Goal: Task Accomplishment & Management: Use online tool/utility

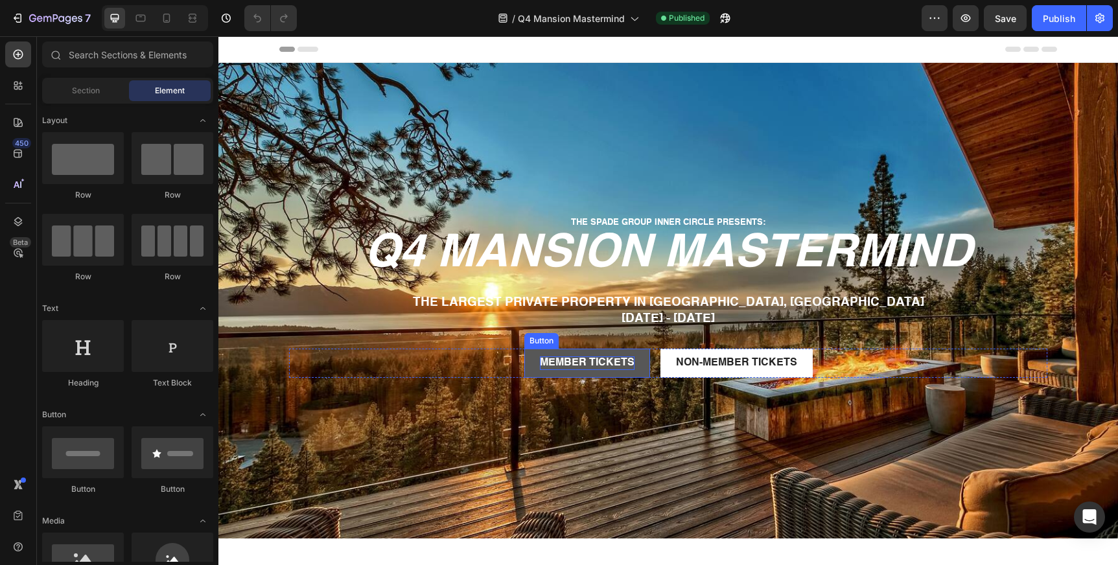
click at [592, 358] on p "MEMBER TICKETS" at bounding box center [587, 364] width 95 height 14
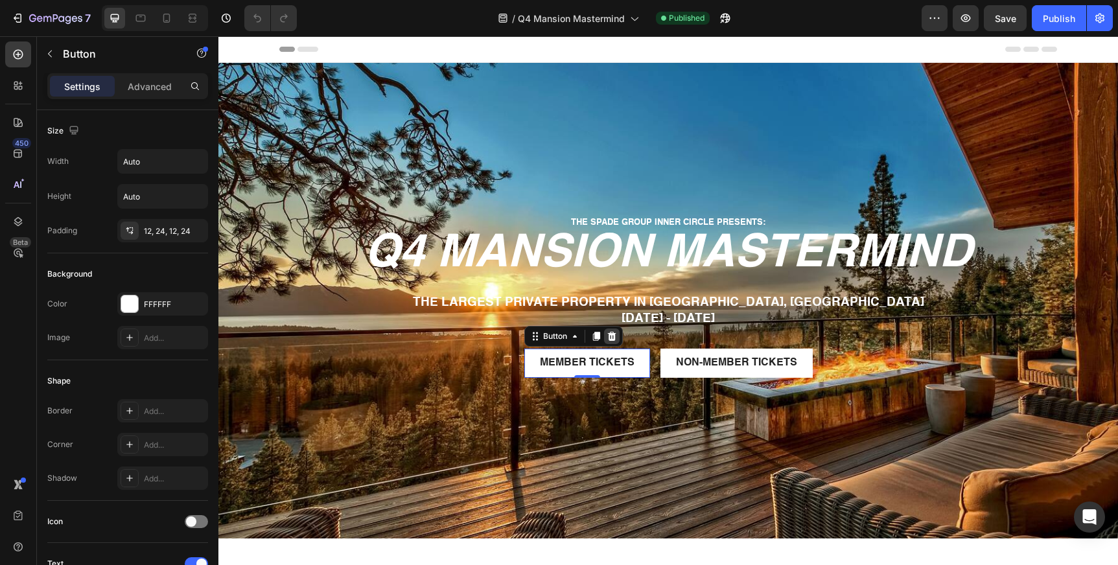
click at [613, 333] on icon at bounding box center [611, 336] width 8 height 9
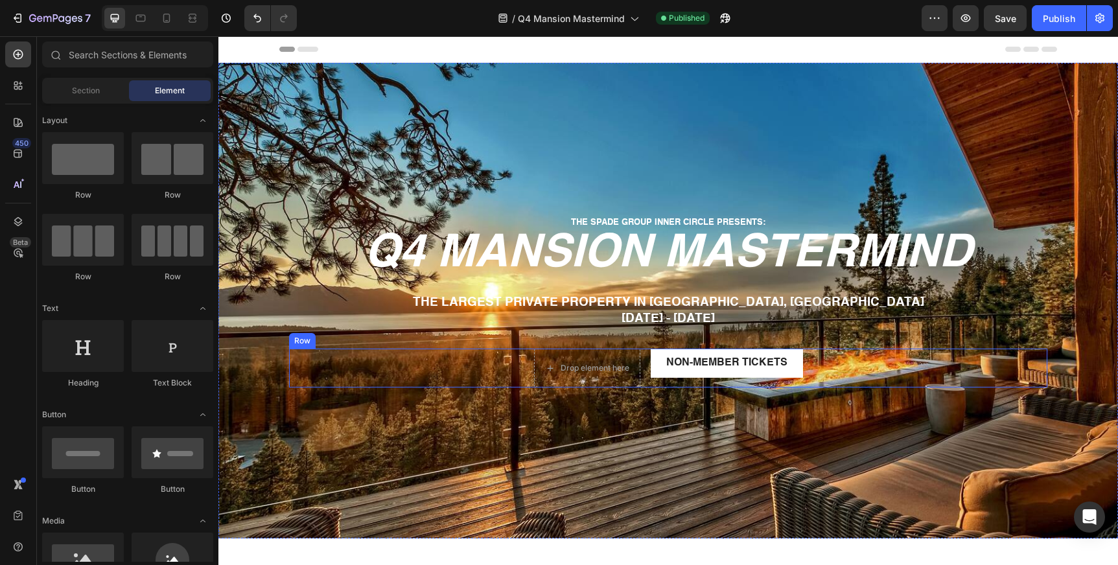
click at [514, 370] on div "Drop element here NON-MEMBER TICKETS Button Row" at bounding box center [668, 368] width 758 height 39
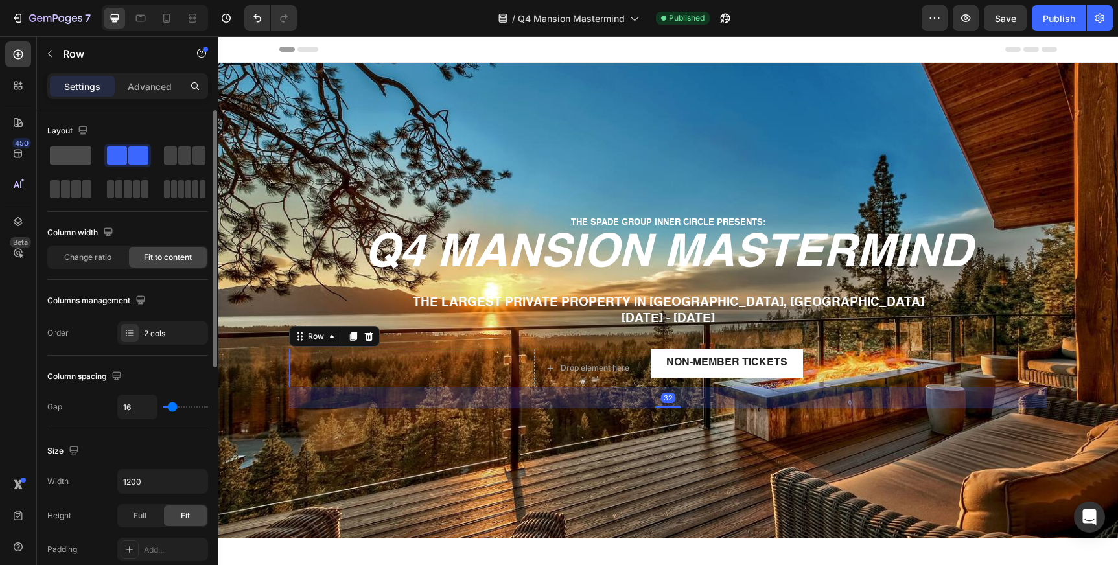
click at [67, 161] on span at bounding box center [70, 155] width 41 height 18
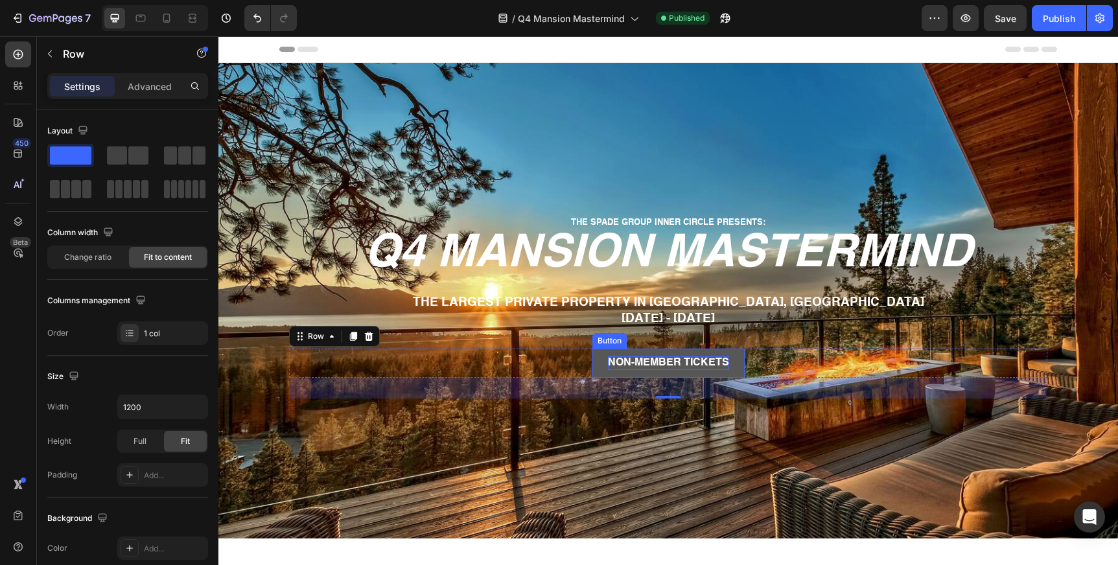
click at [688, 369] on p "NON-MEMBER TICKETS" at bounding box center [668, 364] width 121 height 14
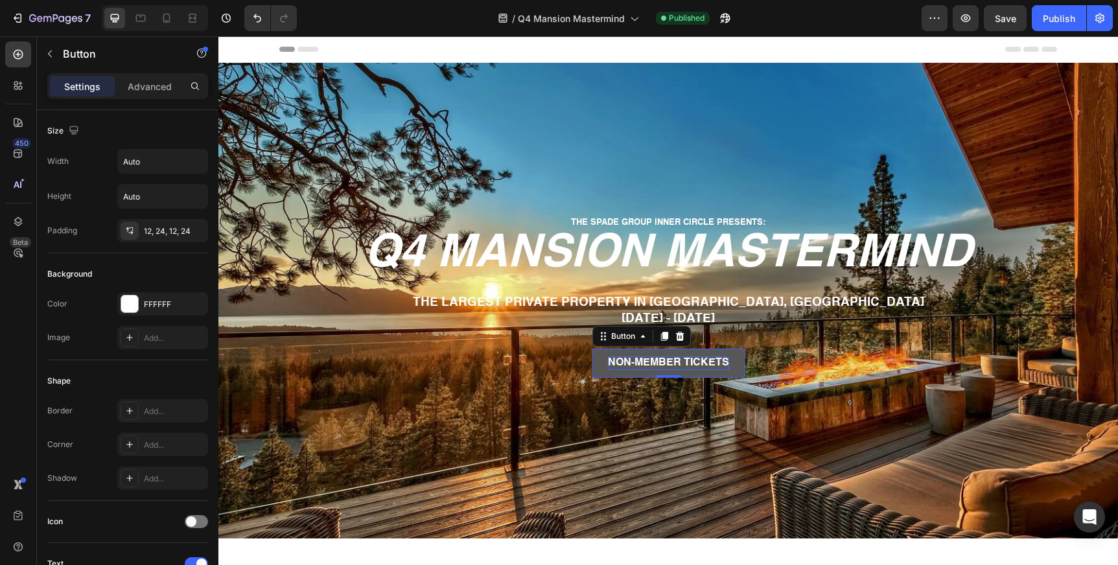
click at [655, 363] on p "NON-MEMBER TICKETS" at bounding box center [668, 364] width 121 height 14
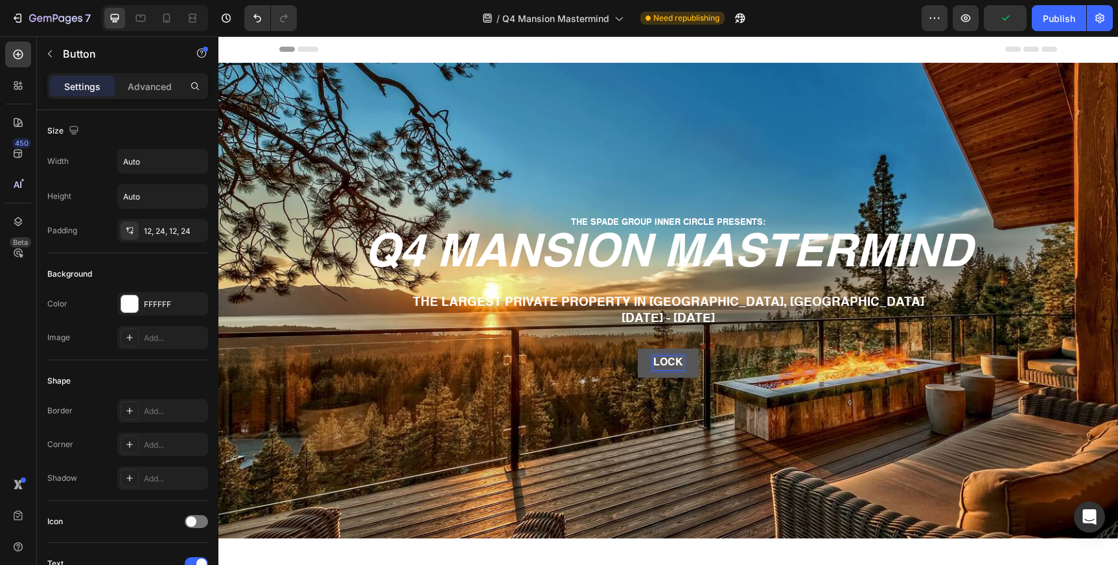
click at [638, 349] on button "LOCK" at bounding box center [668, 363] width 61 height 29
click at [635, 349] on button "LOCK I" at bounding box center [668, 363] width 66 height 29
click at [615, 349] on button "LOCK IN YOUR" at bounding box center [668, 363] width 107 height 29
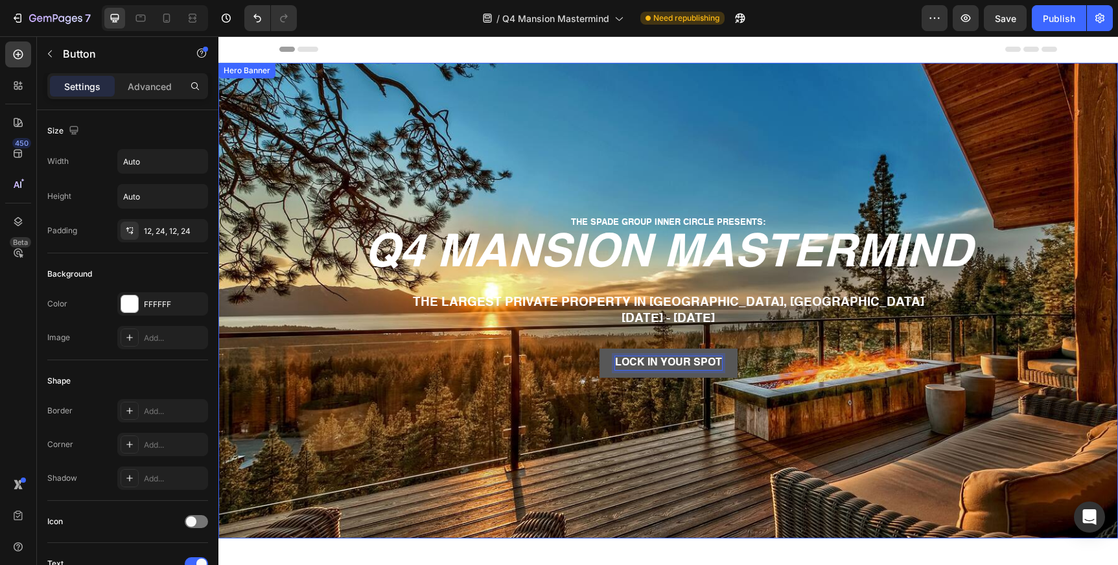
click at [884, 394] on div "THE SPADE GROUP INNER CIRCLE PRESENTS: Text Block Row q4 mansion mastermind Hea…" at bounding box center [668, 252] width 758 height 292
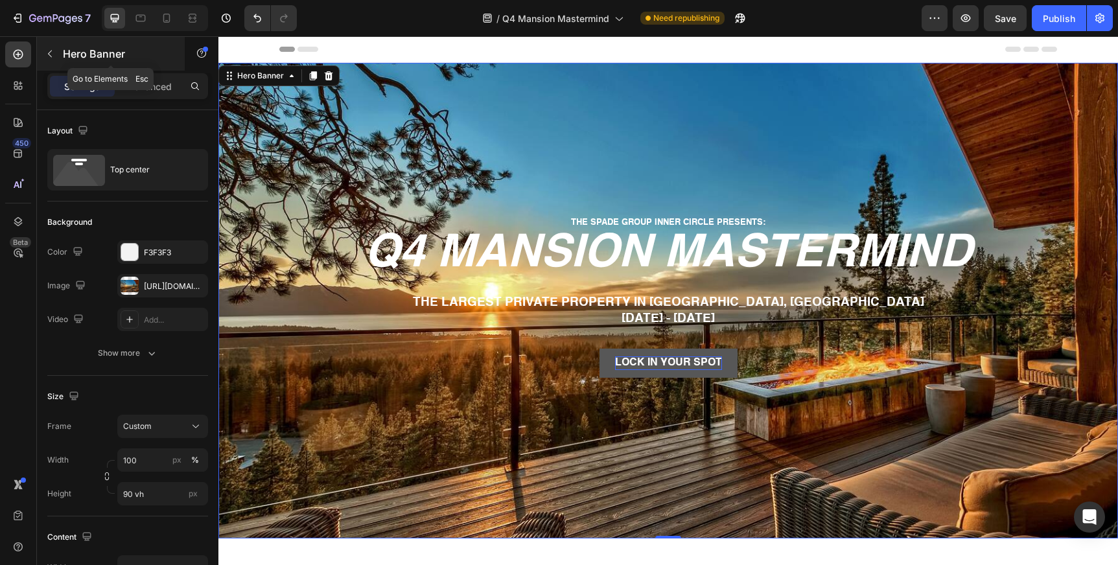
click at [58, 48] on button "button" at bounding box center [50, 53] width 21 height 21
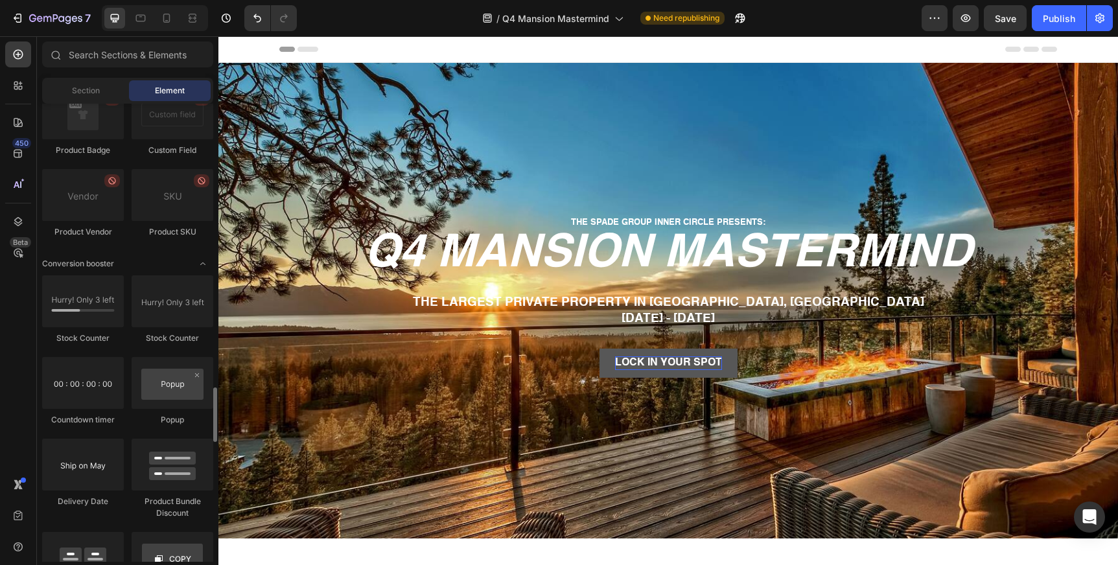
scroll to position [2437, 0]
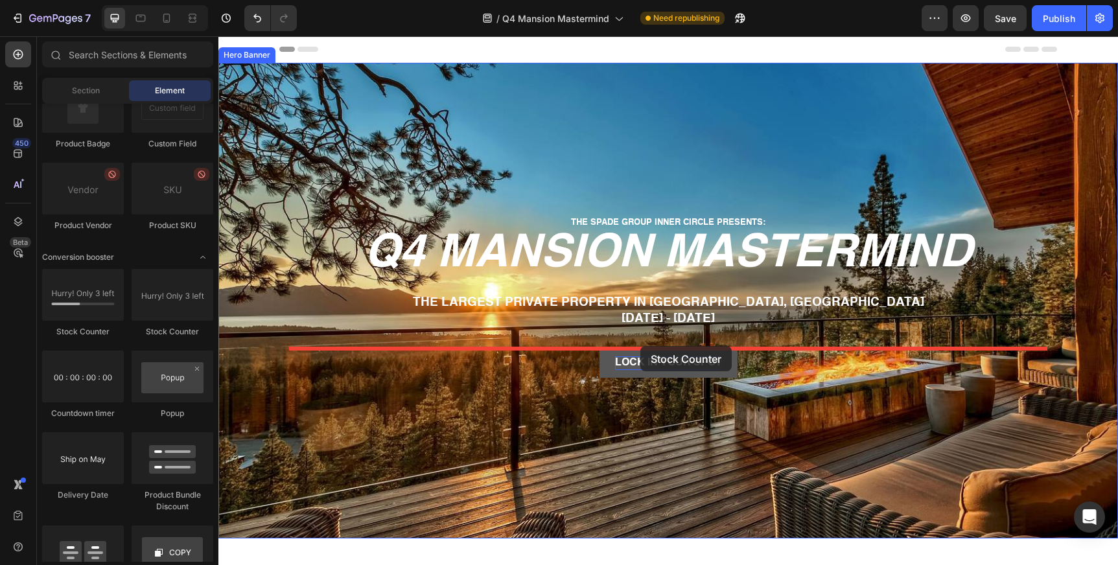
drag, startPoint x: 310, startPoint y: 340, endPoint x: 640, endPoint y: 346, distance: 330.6
drag, startPoint x: 388, startPoint y: 345, endPoint x: 664, endPoint y: 340, distance: 276.2
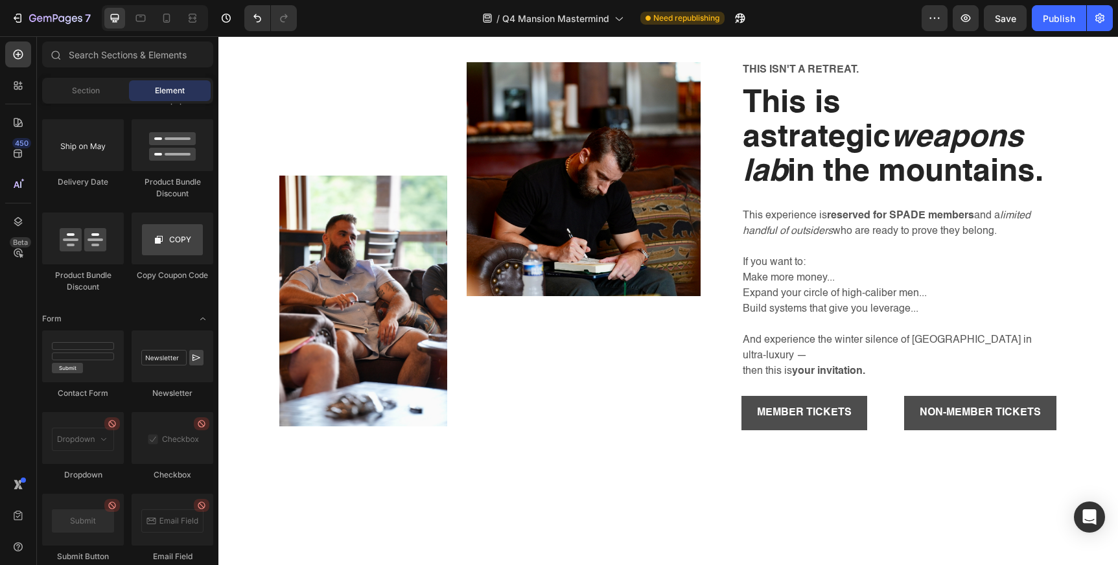
scroll to position [1105, 0]
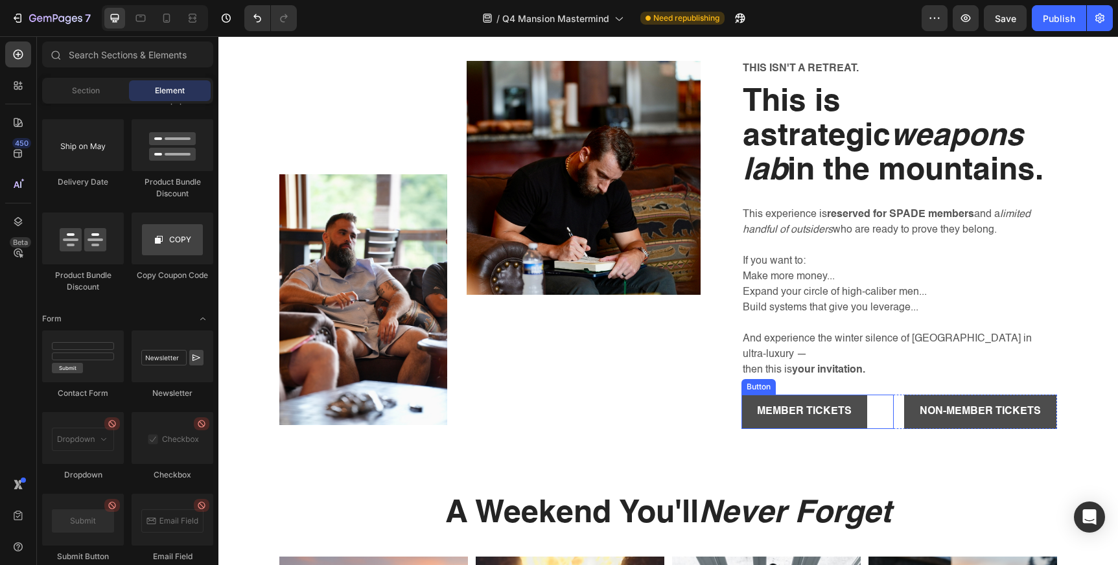
click at [879, 395] on div "MEMBER TICKETS Button" at bounding box center [818, 412] width 153 height 34
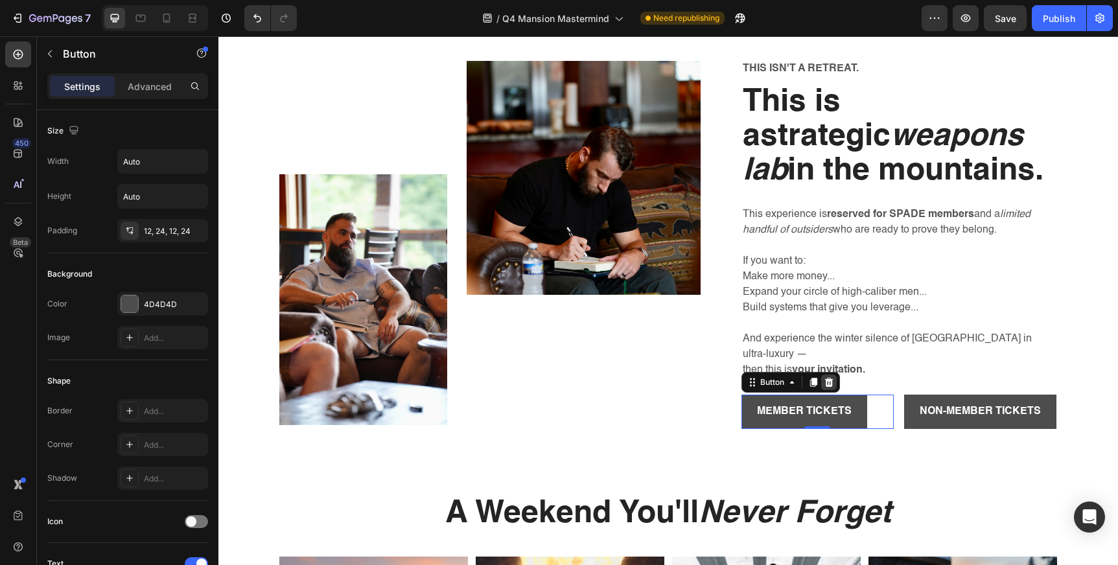
click at [829, 378] on icon at bounding box center [829, 382] width 8 height 9
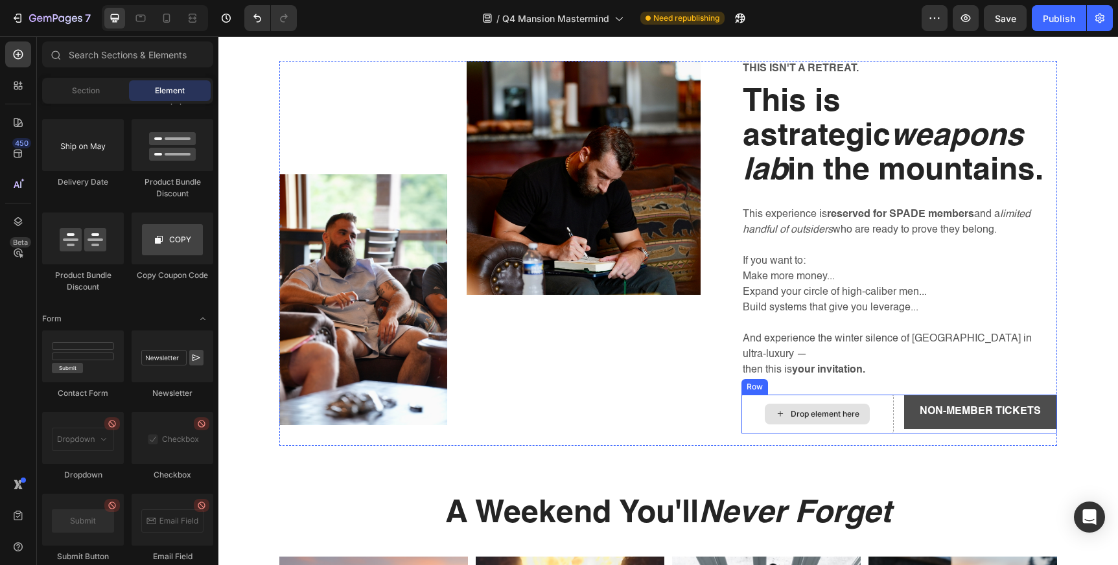
click at [830, 409] on div "Drop element here" at bounding box center [825, 414] width 69 height 10
click at [756, 381] on div "Row" at bounding box center [754, 387] width 21 height 12
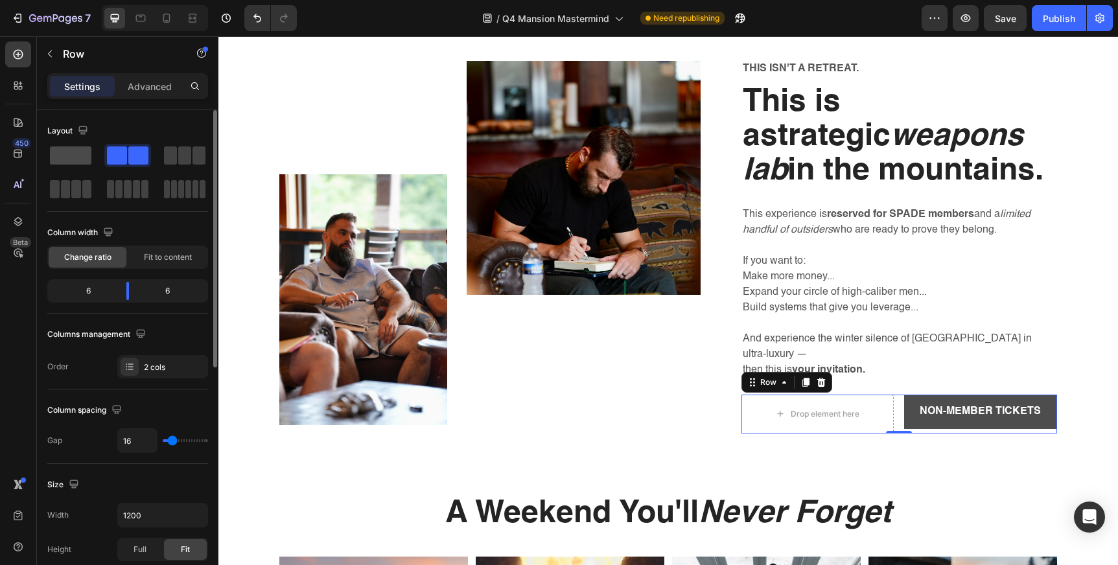
click at [66, 154] on span at bounding box center [70, 155] width 41 height 18
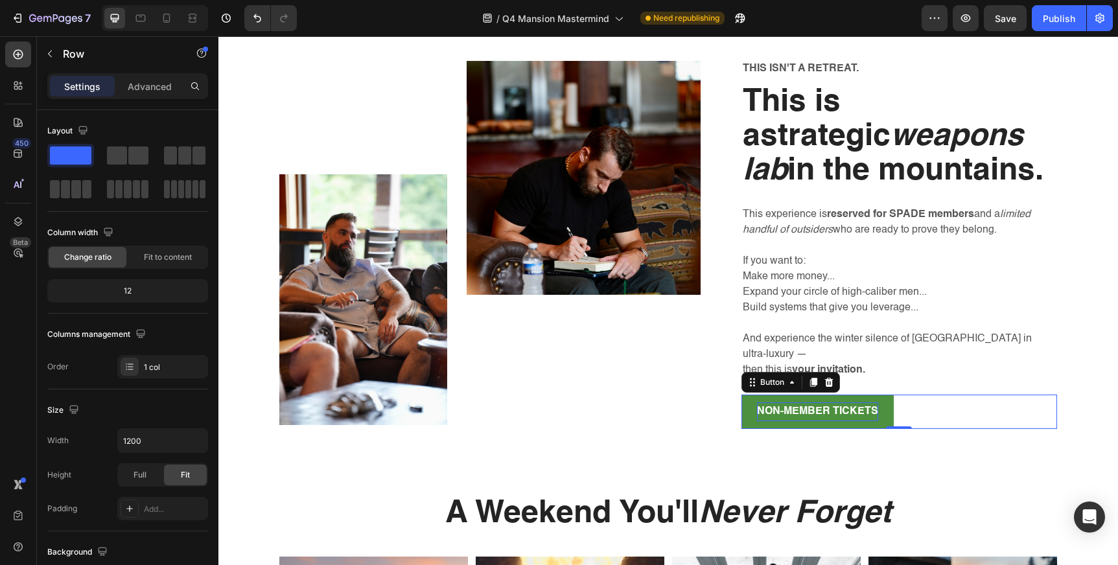
click at [814, 403] on p "NON-MEMBER TICKETS" at bounding box center [817, 412] width 121 height 19
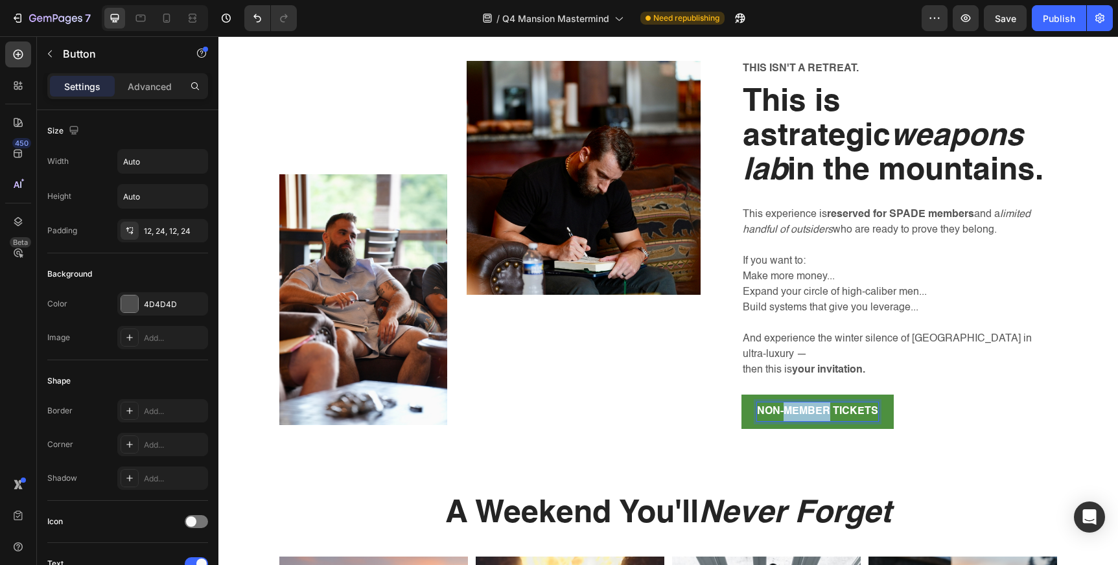
click at [814, 403] on p "NON-MEMBER TICKETS" at bounding box center [817, 412] width 121 height 19
click at [742, 395] on button "LOCK" at bounding box center [772, 412] width 61 height 34
click at [742, 395] on button "LOCK IN YOU" at bounding box center [791, 412] width 99 height 34
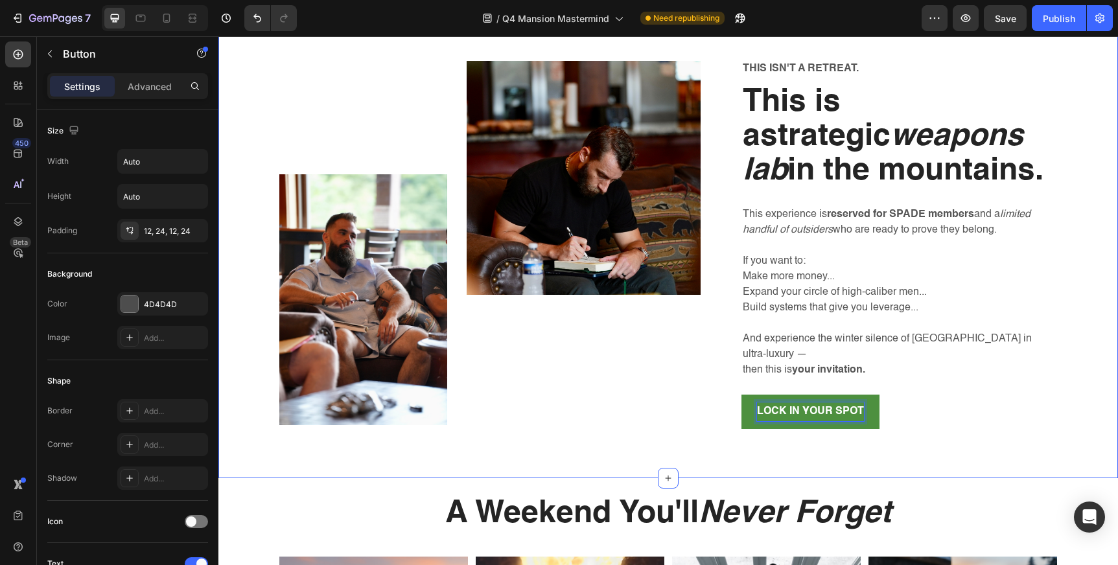
click at [943, 473] on div "Image Image Row This isn't a retreat. Text Block This is a strategic weapons la…" at bounding box center [668, 248] width 900 height 461
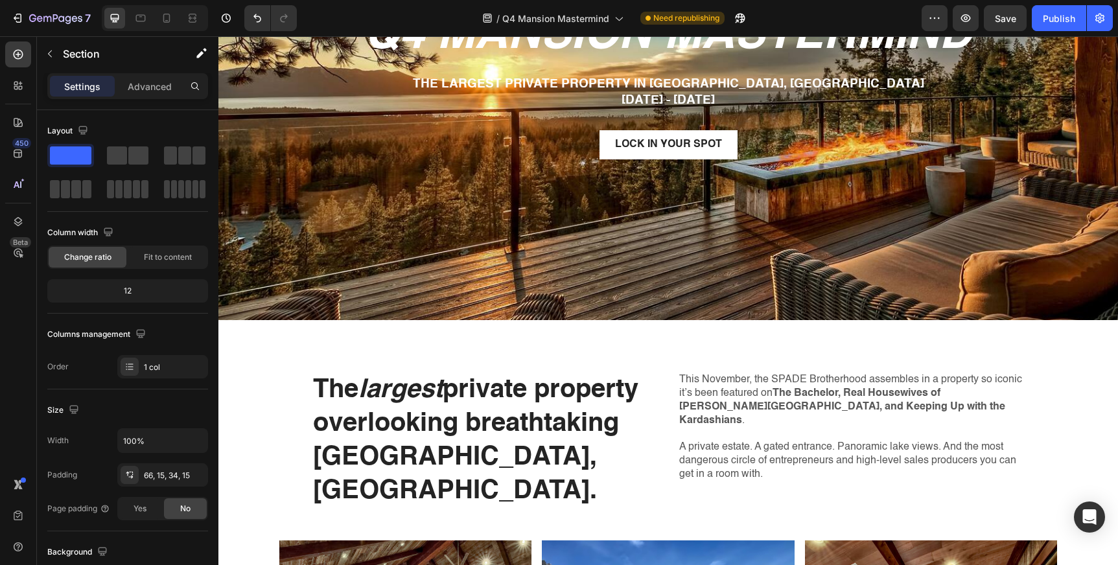
scroll to position [84, 0]
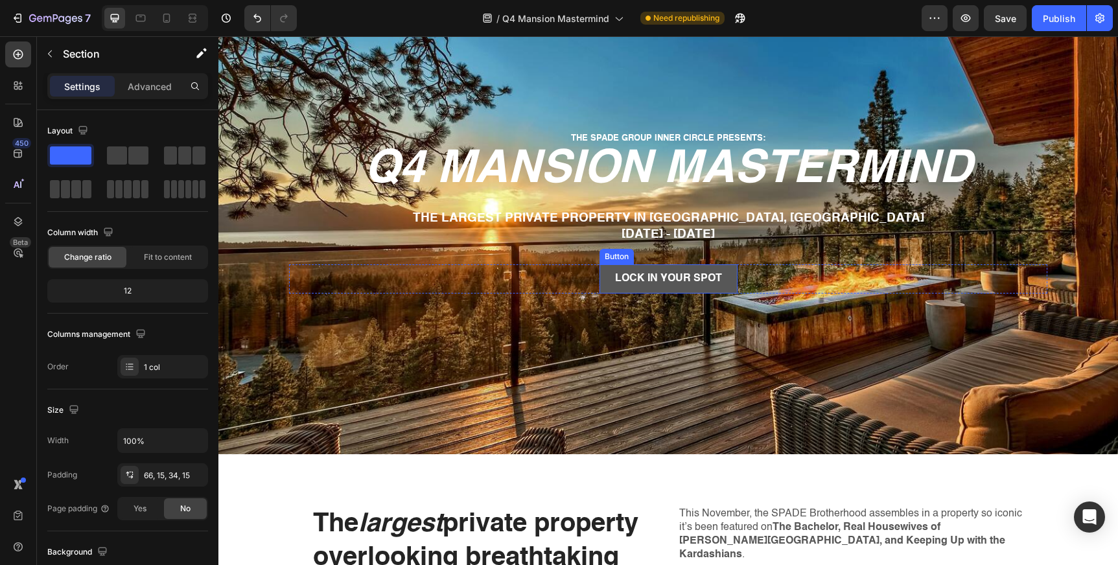
click at [653, 287] on button "LOCK IN YOUR SPOT" at bounding box center [669, 278] width 138 height 29
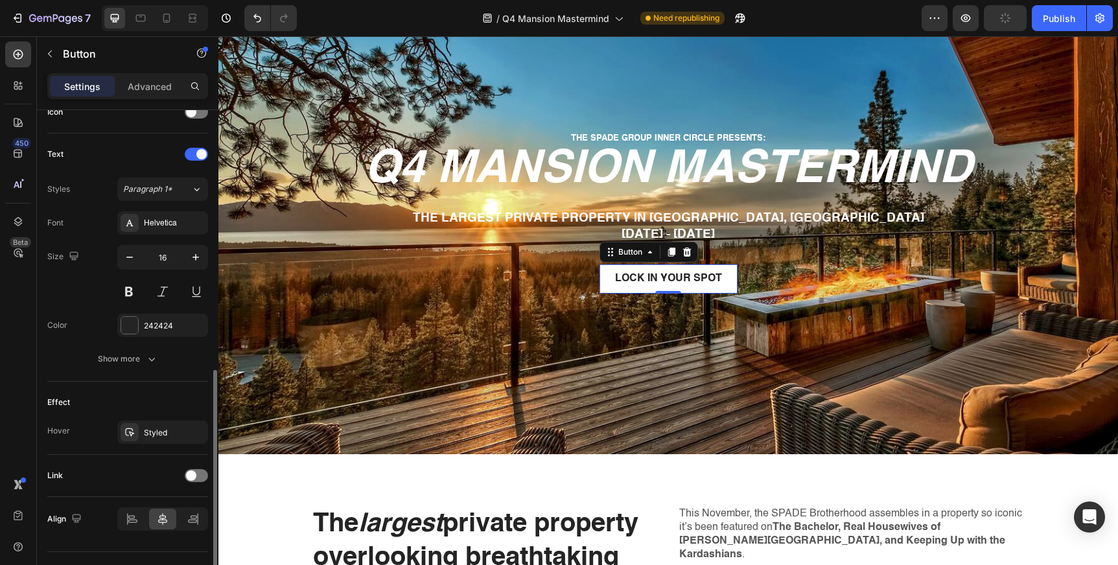
scroll to position [438, 0]
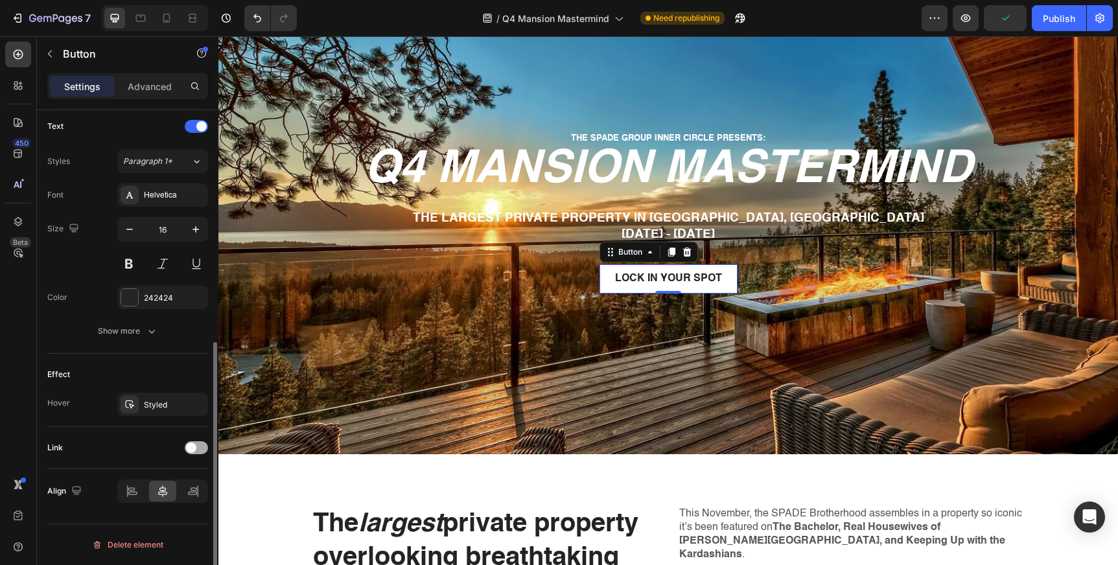
click at [201, 445] on div at bounding box center [196, 447] width 23 height 13
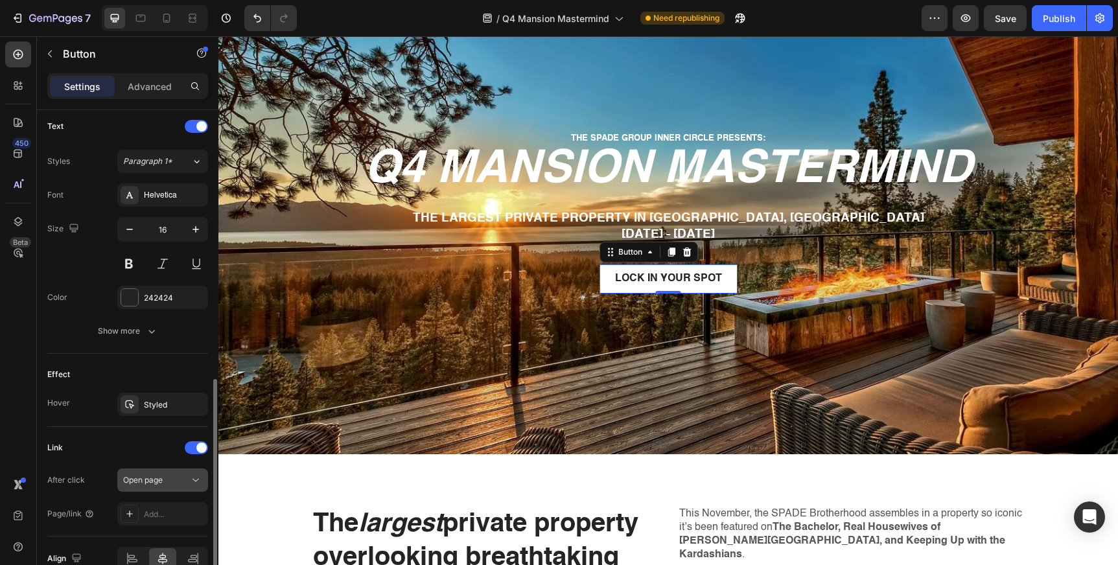
scroll to position [505, 0]
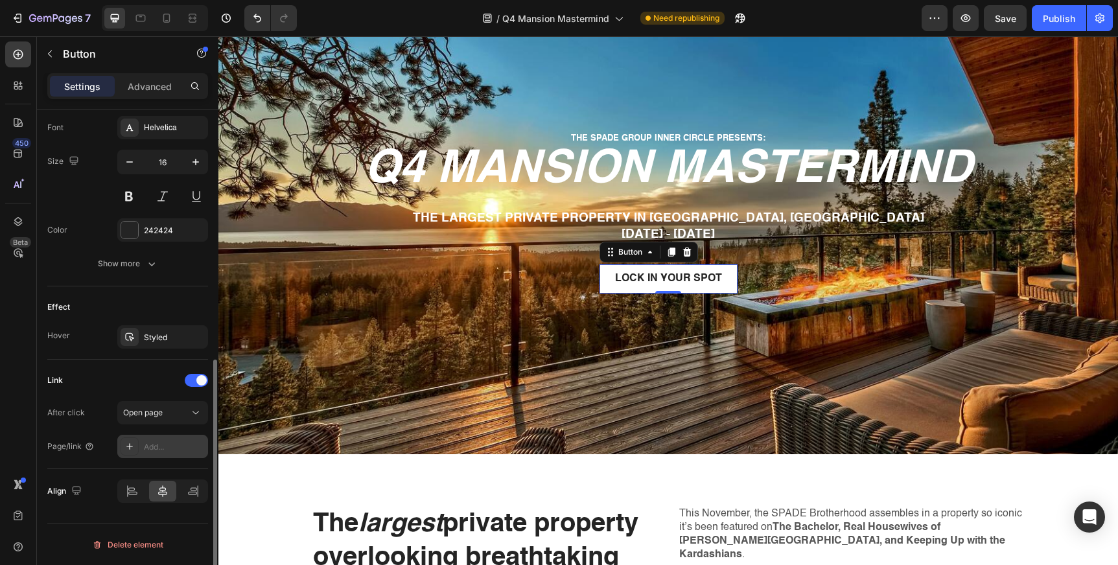
click at [164, 444] on div "Add..." at bounding box center [174, 447] width 61 height 12
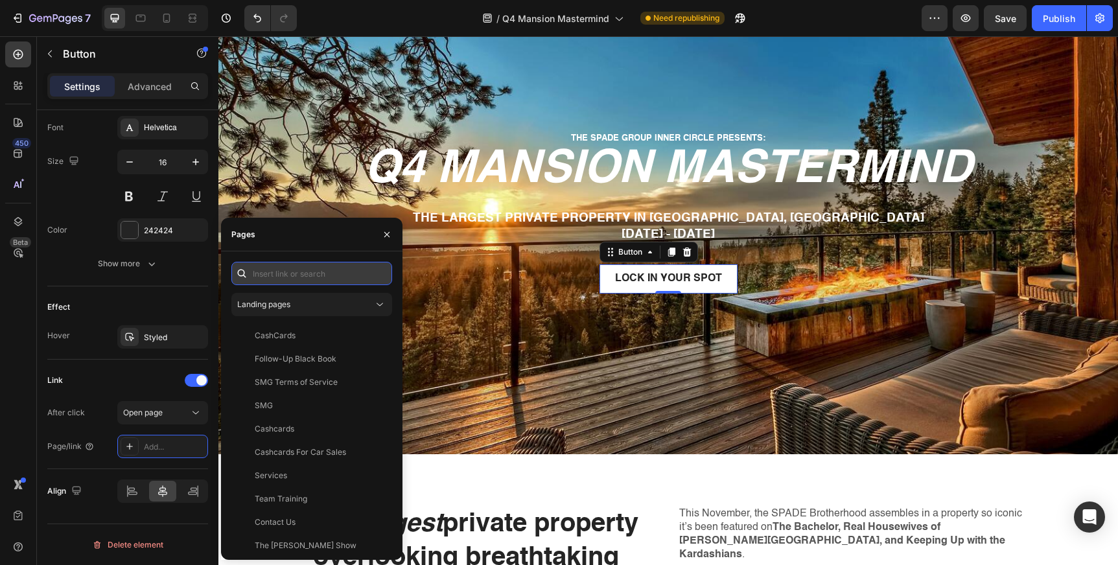
click at [299, 270] on input "text" at bounding box center [311, 273] width 161 height 23
paste input "[URL][DOMAIN_NAME]"
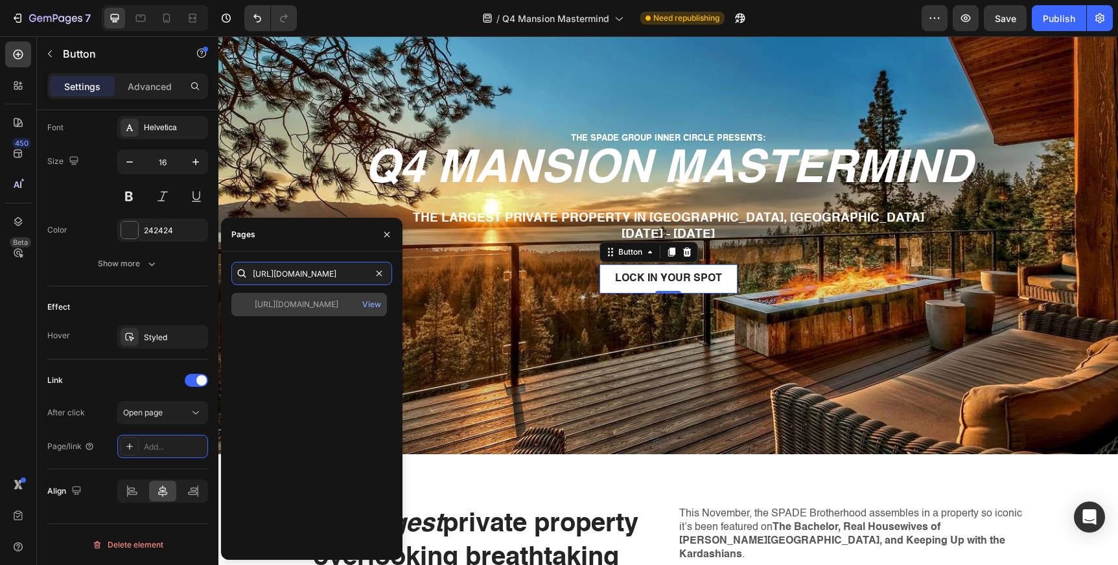
type input "[URL][DOMAIN_NAME]"
click at [304, 303] on div "[URL][DOMAIN_NAME]" at bounding box center [297, 305] width 84 height 12
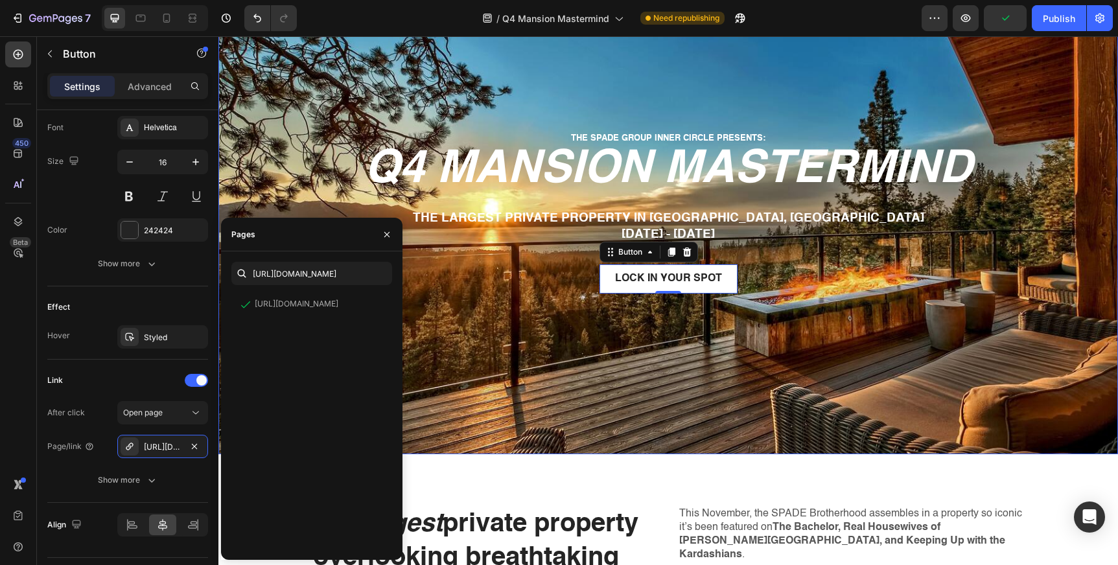
click at [686, 369] on div "Background Image" at bounding box center [668, 217] width 900 height 476
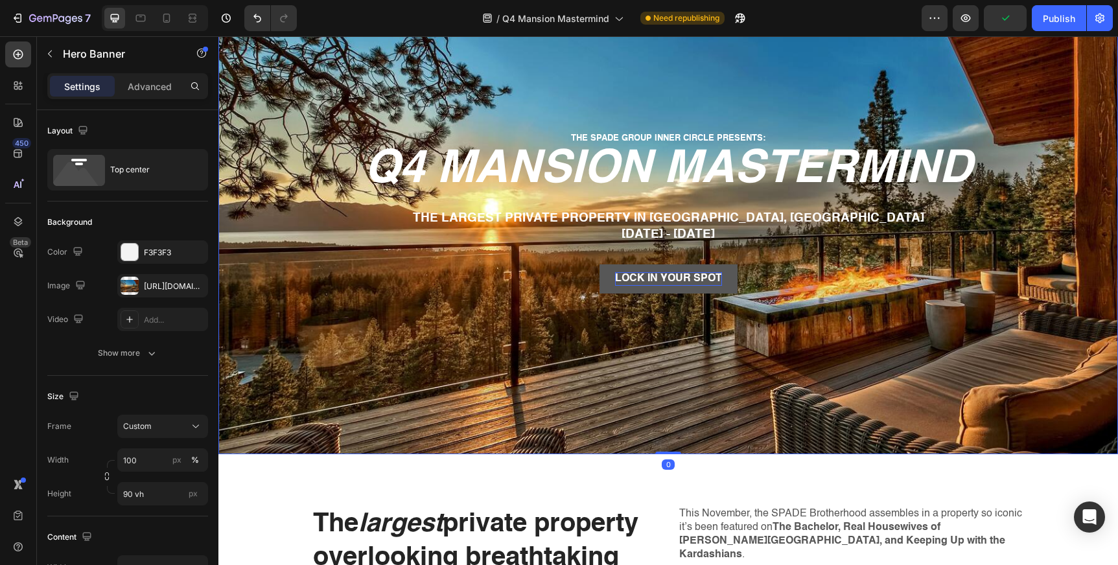
click at [664, 275] on p "LOCK IN YOUR SPOT" at bounding box center [668, 279] width 107 height 14
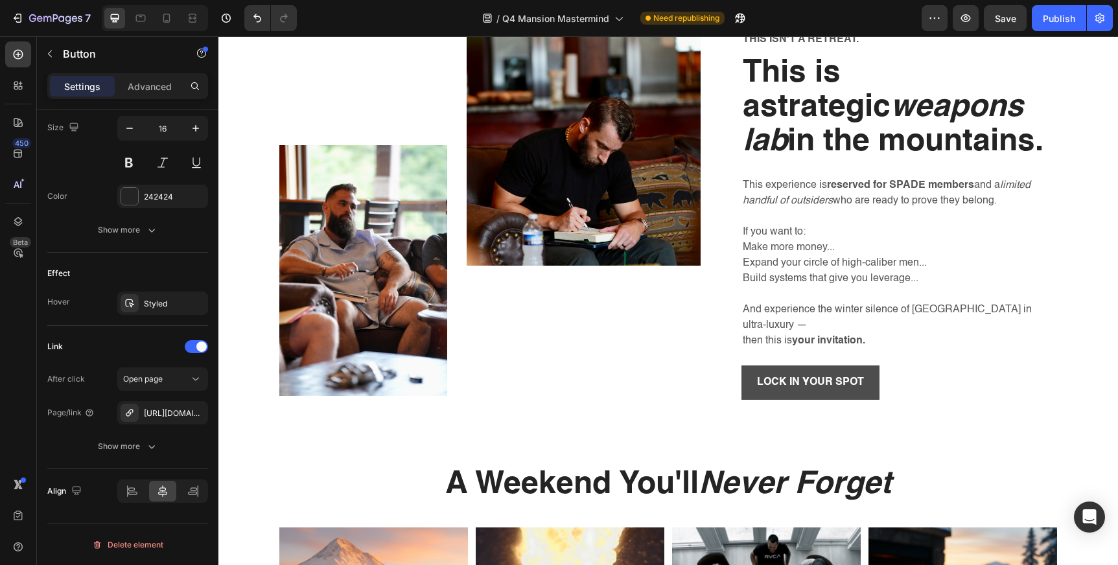
scroll to position [1135, 0]
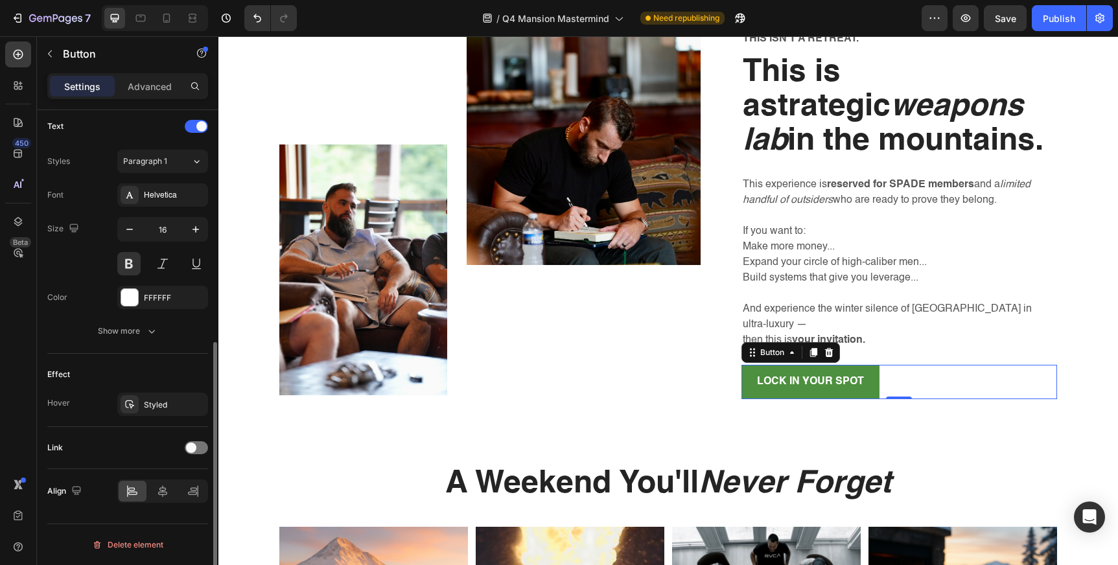
click at [820, 376] on button "LOCK IN YOUR SPOT" at bounding box center [811, 382] width 138 height 34
click at [198, 445] on div at bounding box center [196, 447] width 23 height 13
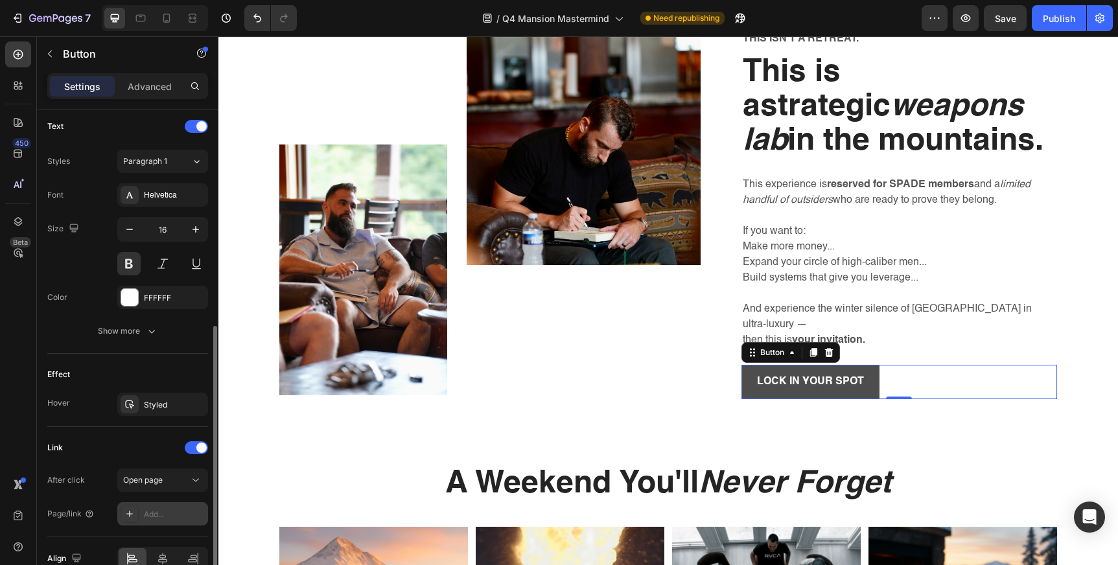
click at [170, 513] on div "Add..." at bounding box center [174, 515] width 61 height 12
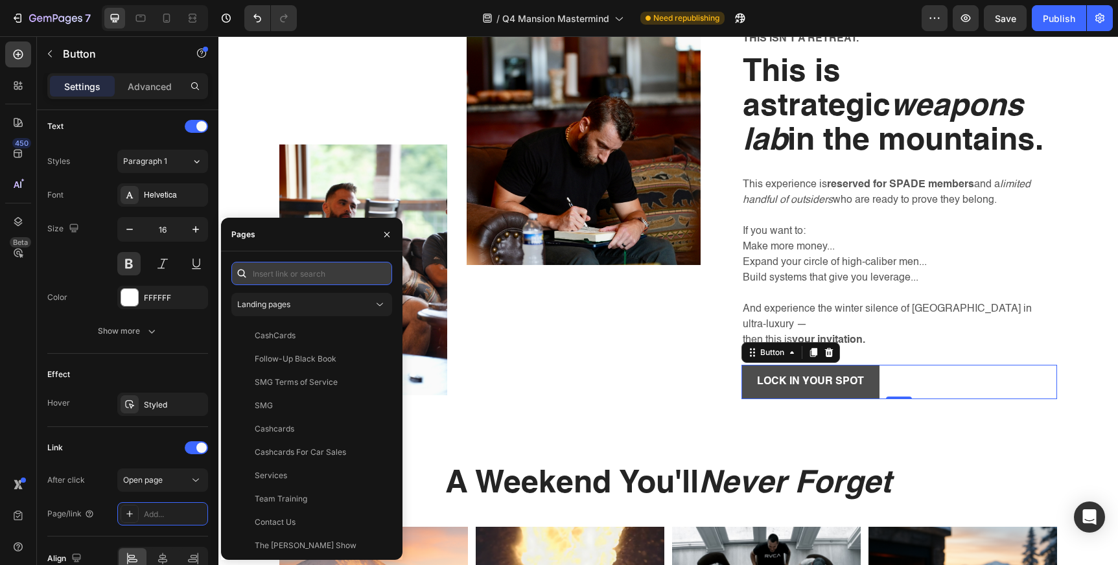
click at [309, 277] on input "text" at bounding box center [311, 273] width 161 height 23
paste input "[URL][DOMAIN_NAME]"
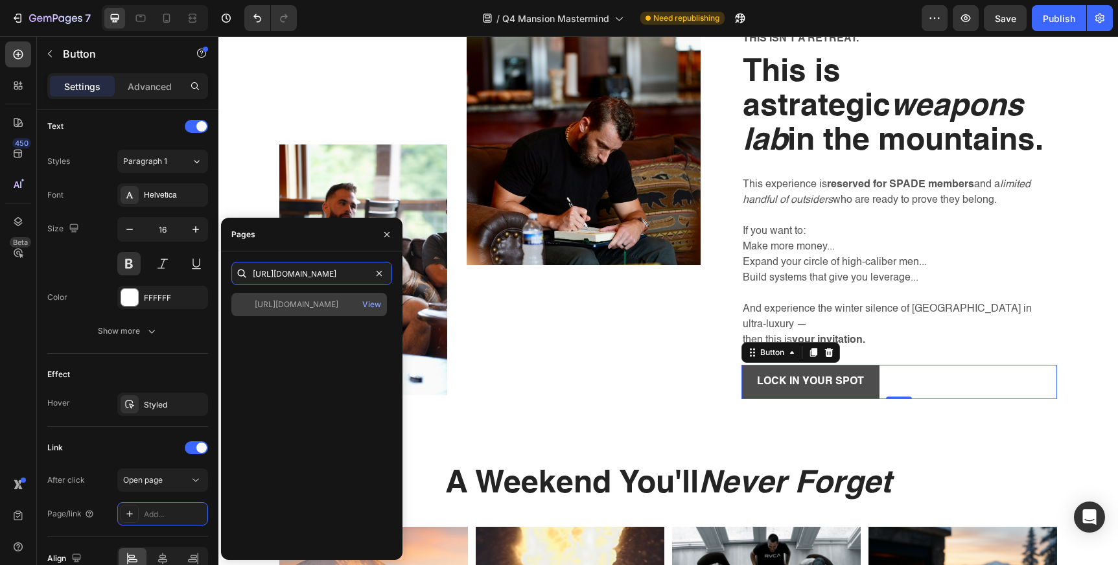
type input "[URL][DOMAIN_NAME]"
click at [314, 303] on div "[URL][DOMAIN_NAME]" at bounding box center [297, 305] width 84 height 12
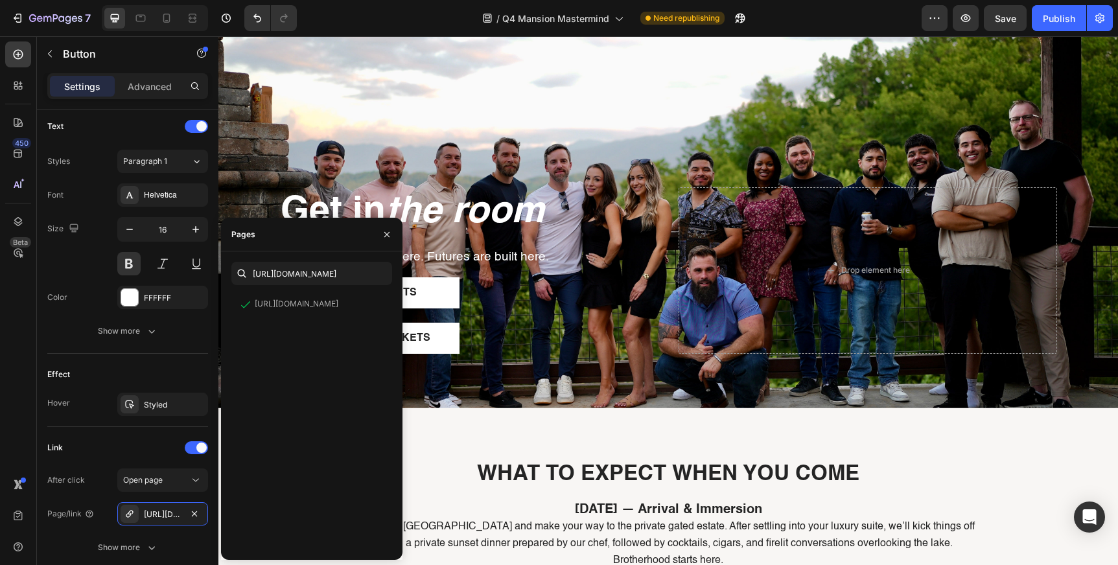
scroll to position [2691, 0]
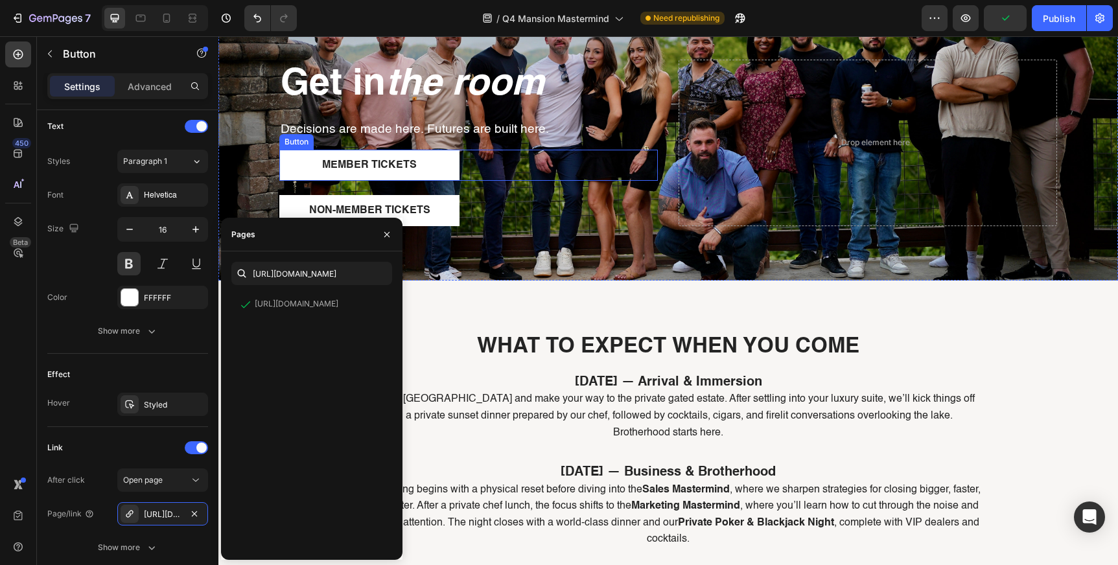
click at [491, 167] on div "Member TICKETS Button" at bounding box center [468, 165] width 379 height 31
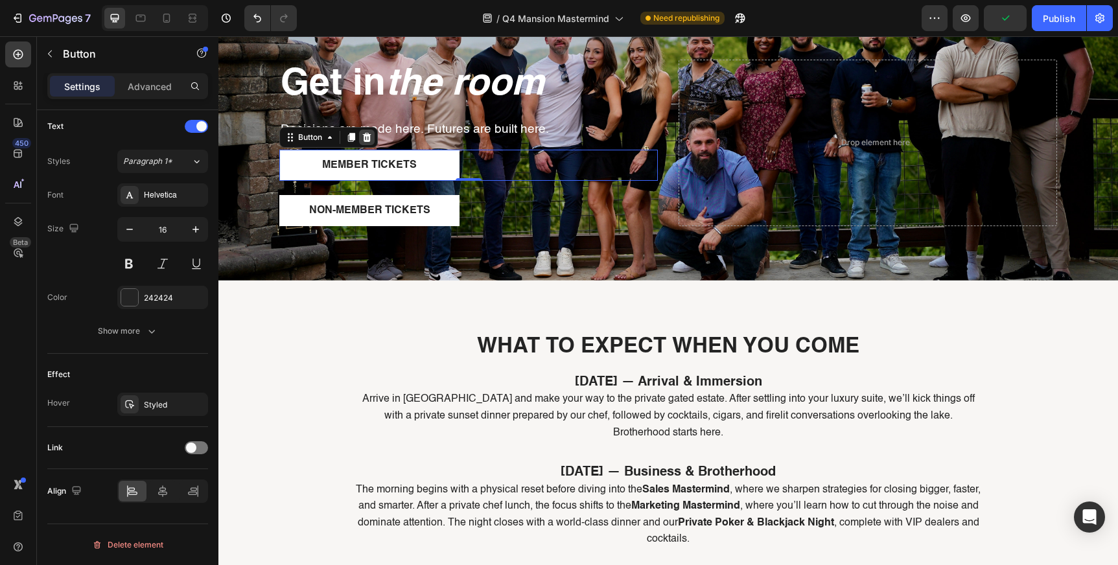
click at [367, 133] on icon at bounding box center [367, 137] width 8 height 9
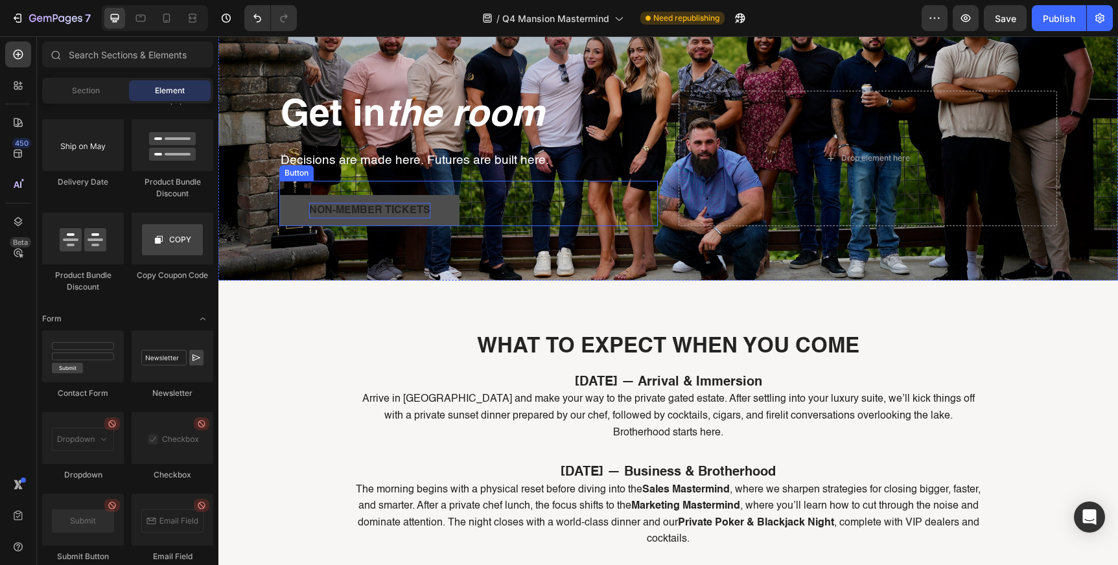
click at [416, 208] on p "NON-MEMBER TICKETS" at bounding box center [369, 211] width 121 height 16
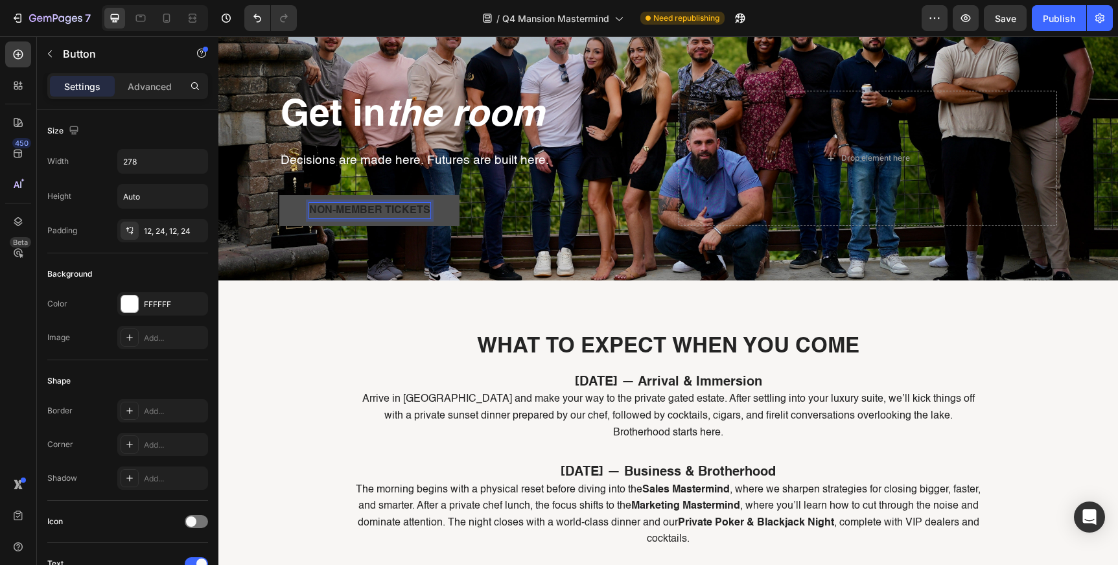
click at [397, 211] on p "NON-MEMBER TICKETS" at bounding box center [369, 211] width 121 height 16
click at [279, 195] on button "LOCK" at bounding box center [369, 210] width 180 height 31
click at [279, 195] on button "LOCK IN" at bounding box center [369, 210] width 180 height 31
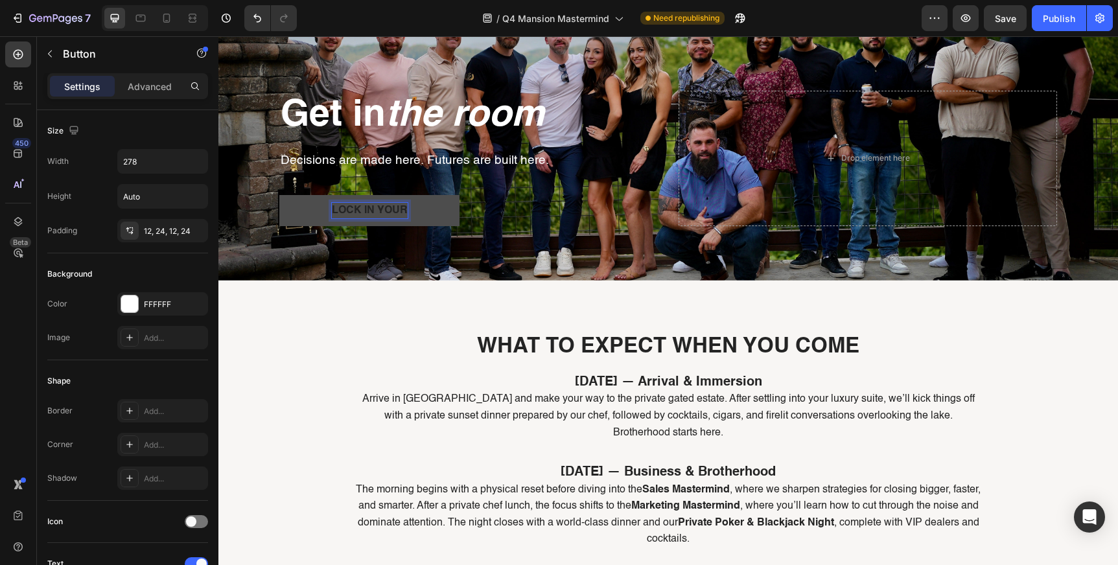
click at [279, 195] on button "LOCK IN YOUR" at bounding box center [369, 210] width 180 height 31
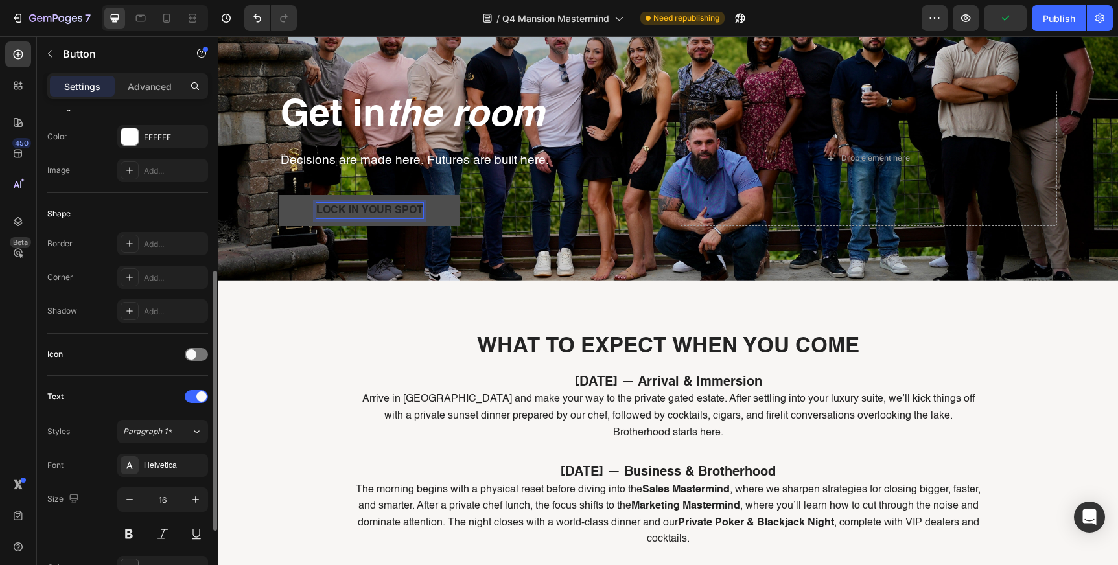
scroll to position [438, 0]
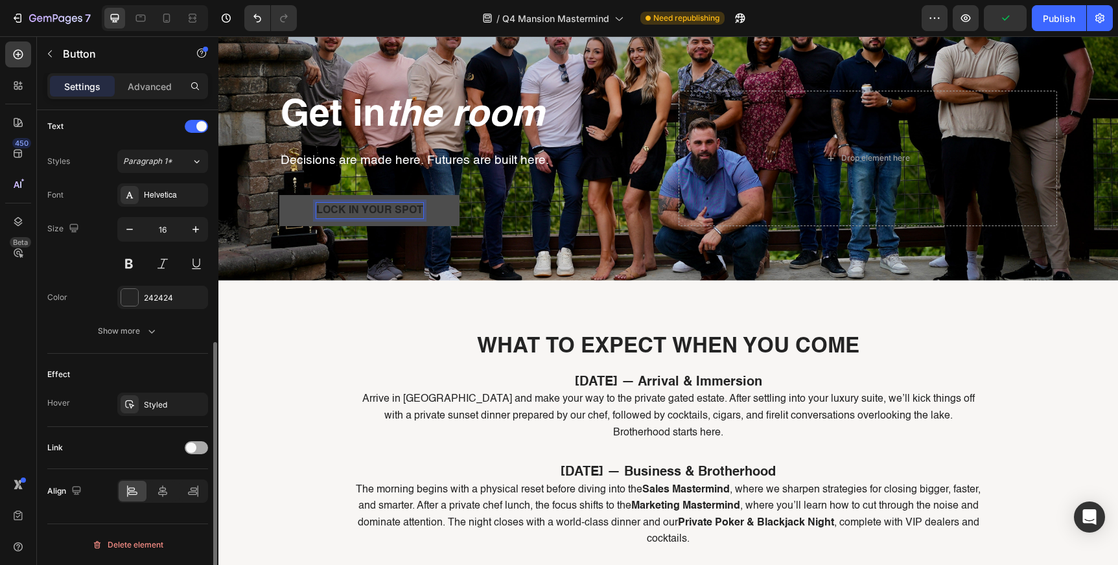
click at [191, 443] on span at bounding box center [191, 448] width 10 height 10
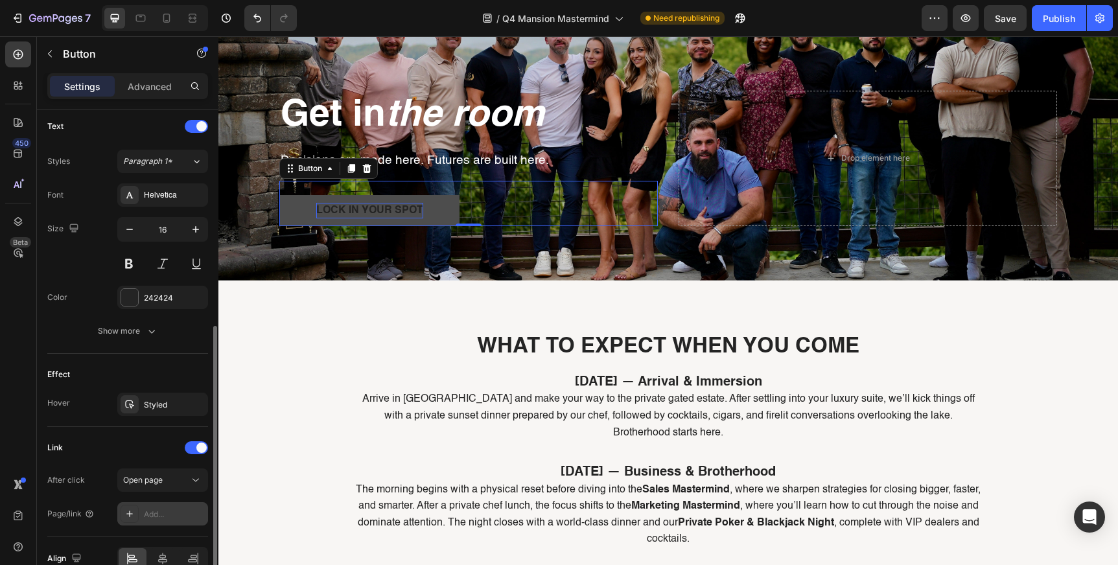
click at [168, 512] on div "Add..." at bounding box center [174, 515] width 61 height 12
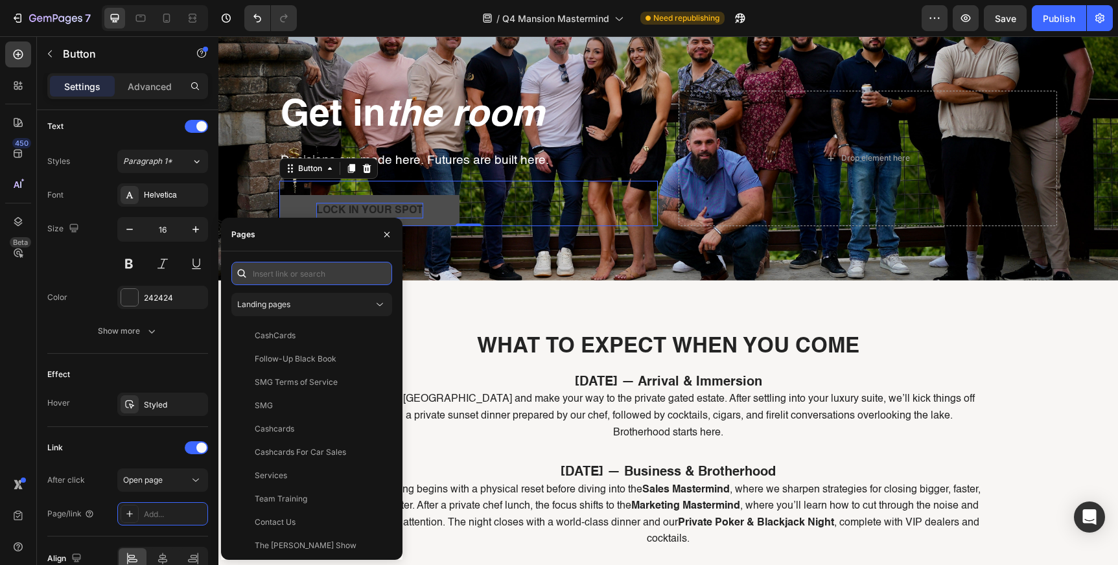
click at [304, 276] on input "text" at bounding box center [311, 273] width 161 height 23
paste input "[URL][DOMAIN_NAME]"
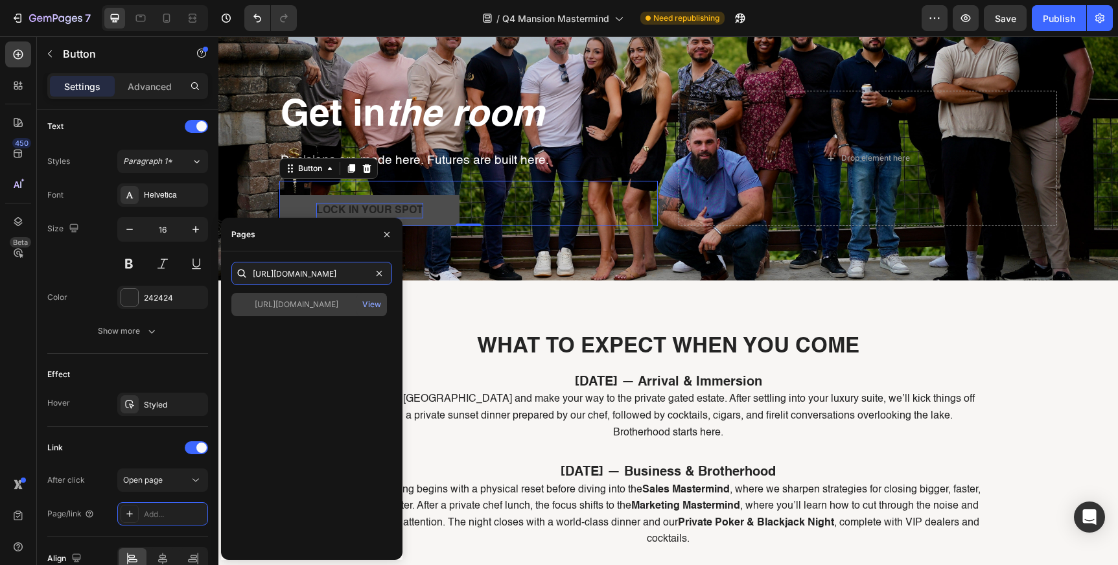
type input "[URL][DOMAIN_NAME]"
click at [309, 303] on div "[URL][DOMAIN_NAME]" at bounding box center [297, 305] width 84 height 12
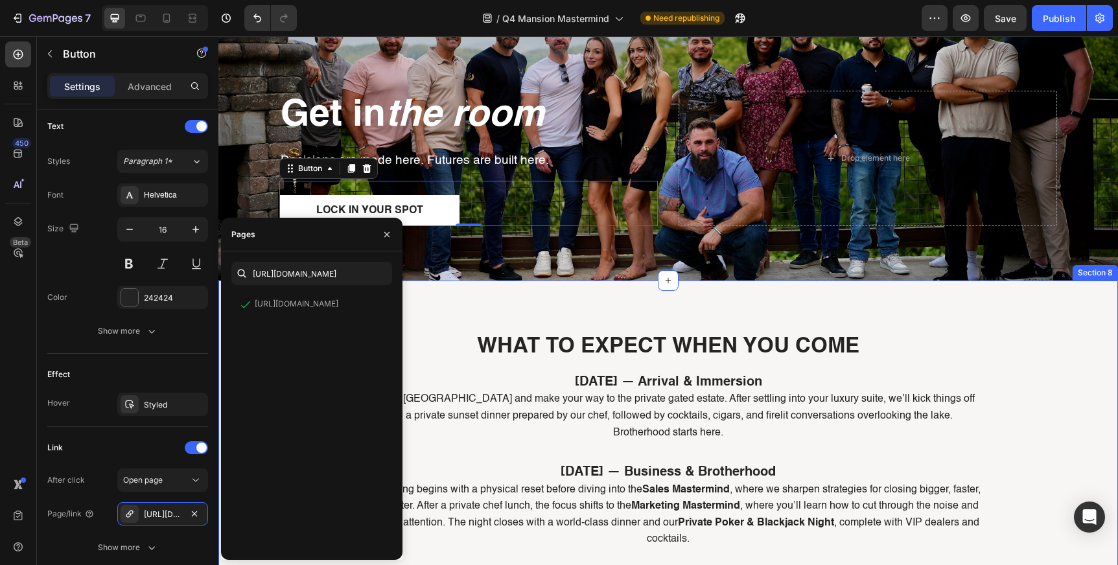
click at [461, 318] on div "WHAT TO EXPECT WHEN YOU COME Heading [DATE] — Arrival & Immersion Arrive in [GE…" at bounding box center [668, 574] width 900 height 586
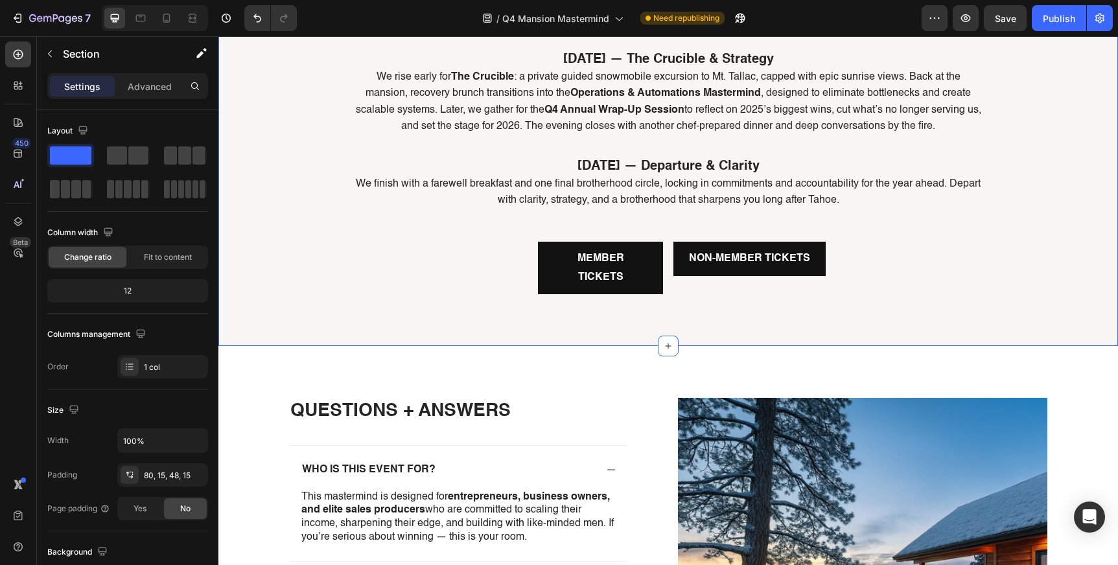
scroll to position [3211, 0]
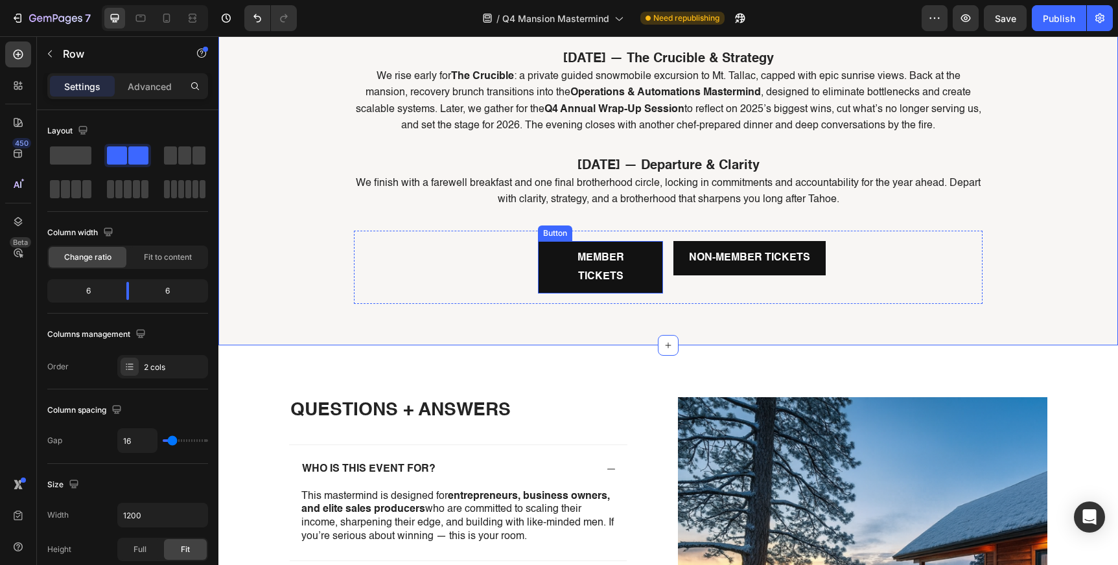
click at [519, 244] on div "MEMBER TICKETS Button" at bounding box center [513, 267] width 299 height 53
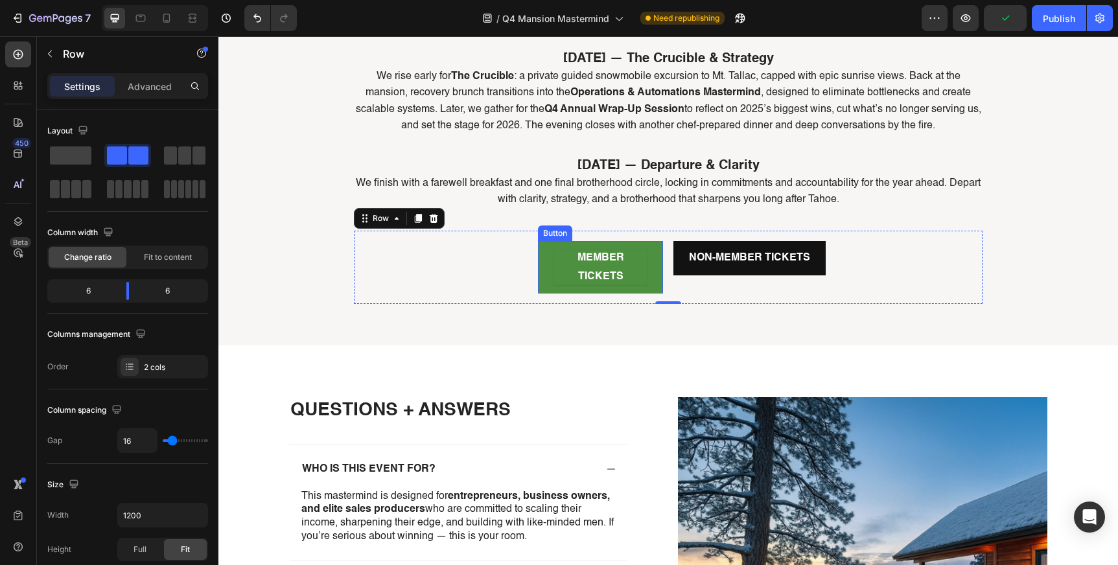
click at [615, 253] on strong "MEMBER TICKETS" at bounding box center [601, 267] width 47 height 29
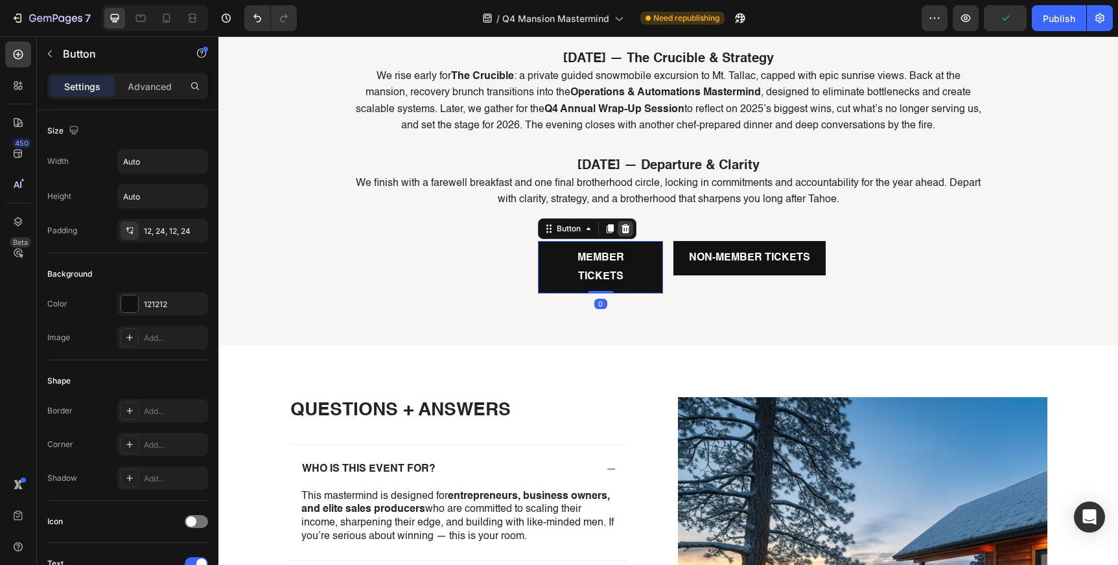
click at [625, 224] on icon at bounding box center [625, 229] width 10 height 10
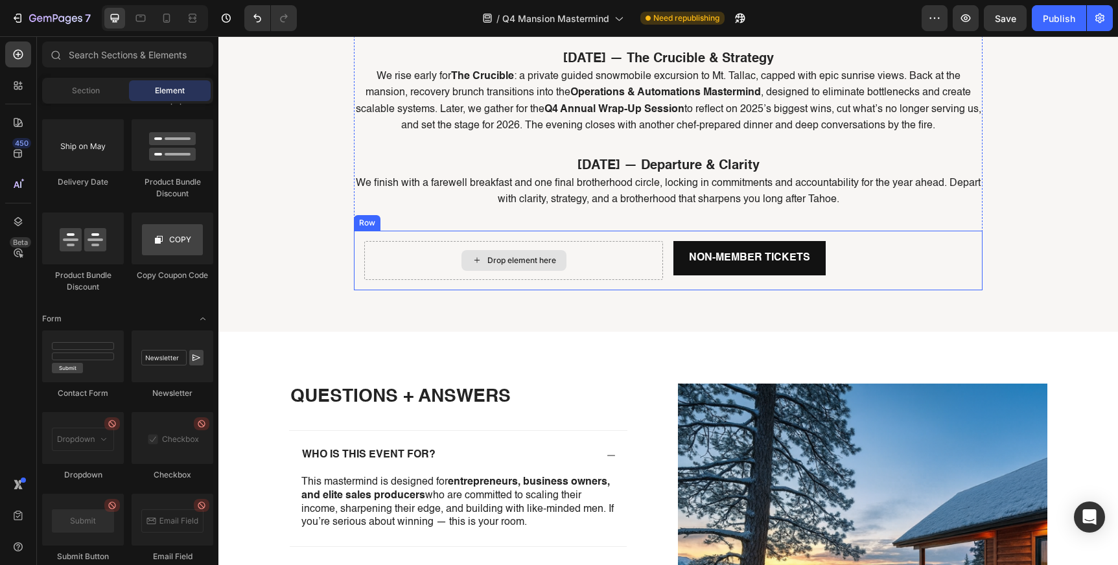
click at [427, 244] on div "Drop element here" at bounding box center [513, 260] width 299 height 39
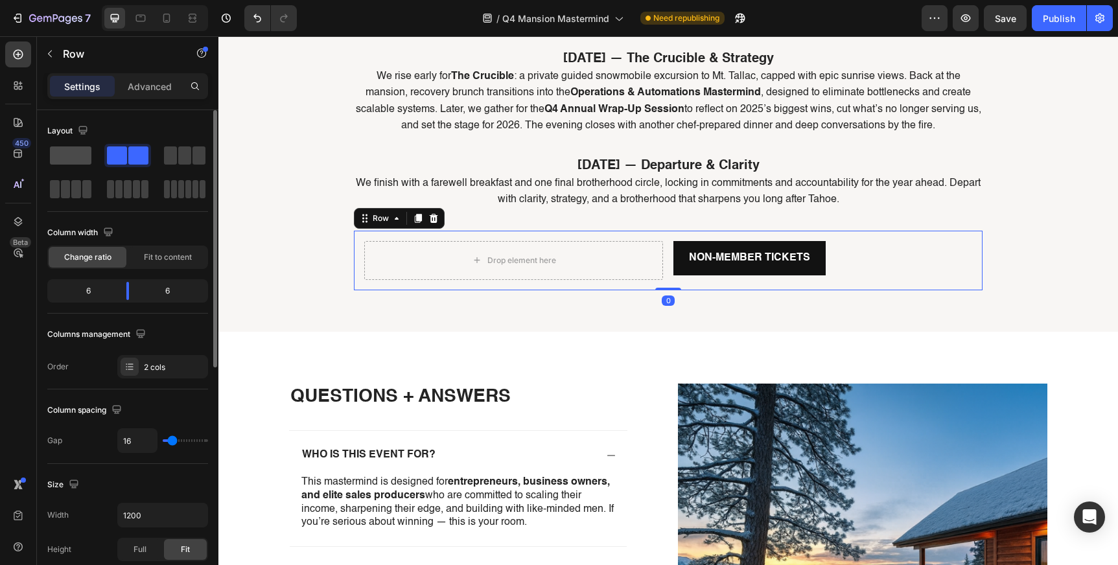
click at [76, 156] on span at bounding box center [70, 155] width 41 height 18
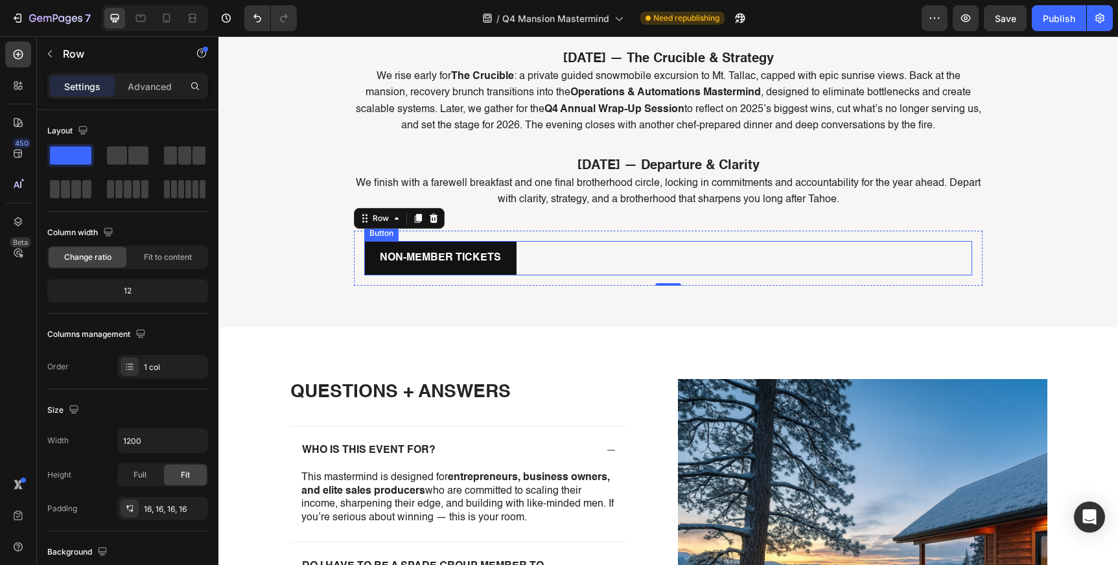
click at [585, 241] on div "NON-MEMBER TICKETS Button" at bounding box center [668, 258] width 608 height 34
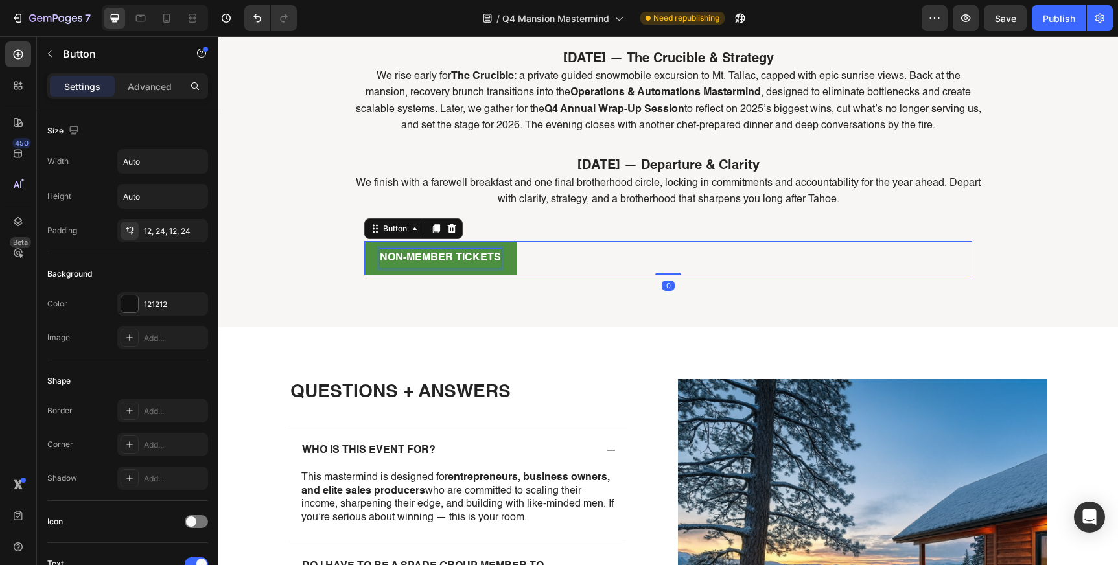
click at [458, 253] on strong "NON-MEMBER TICKETS" at bounding box center [440, 258] width 121 height 10
click at [437, 253] on strong "NON-MEMBER TICKETS" at bounding box center [440, 258] width 121 height 10
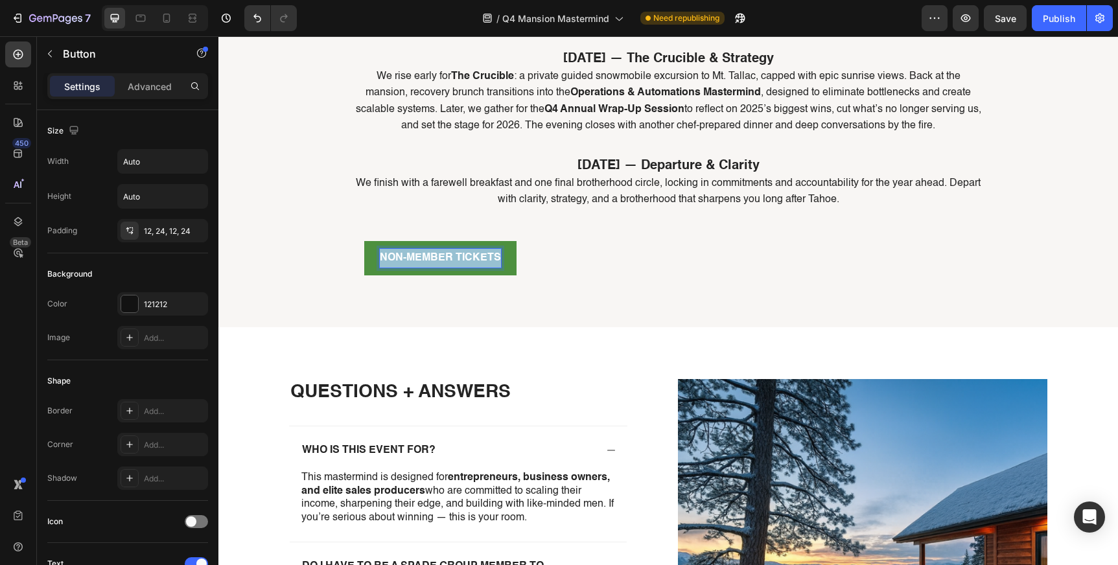
click at [437, 253] on strong "NON-MEMBER TICKETS" at bounding box center [440, 258] width 121 height 10
click at [364, 241] on button "LOCK" at bounding box center [394, 258] width 61 height 34
click at [364, 241] on button "LOCK IN" at bounding box center [401, 258] width 74 height 34
click at [364, 241] on button "LOCK IN YOU" at bounding box center [413, 258] width 99 height 34
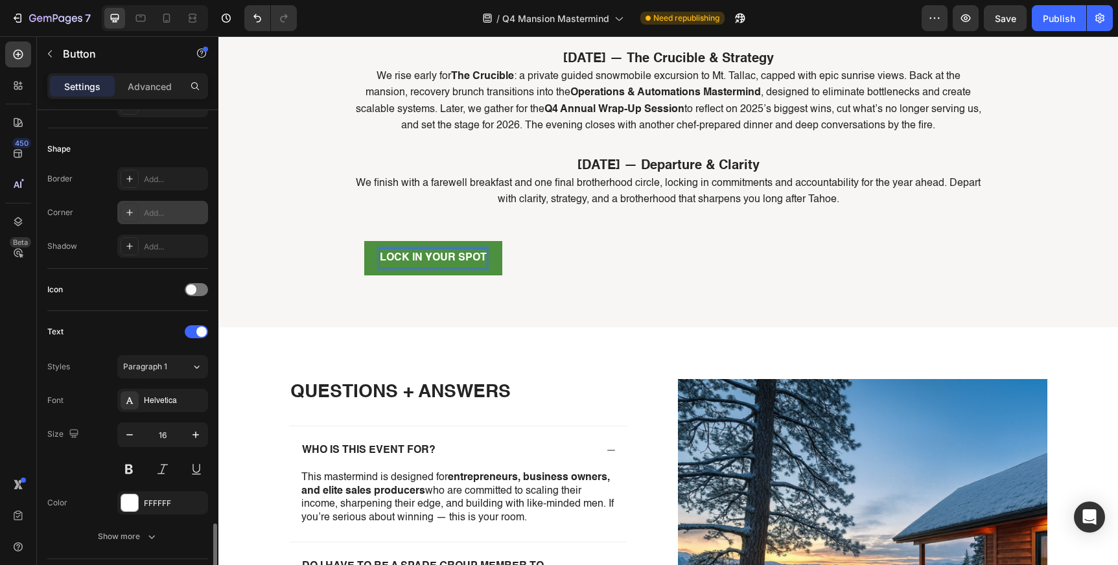
scroll to position [438, 0]
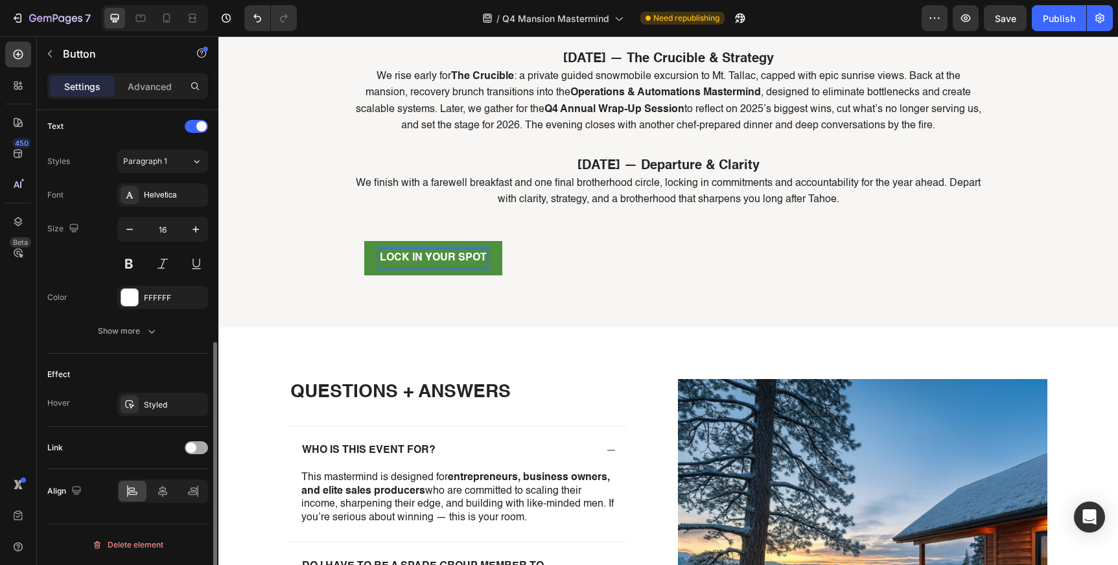
click at [193, 447] on span at bounding box center [191, 448] width 10 height 10
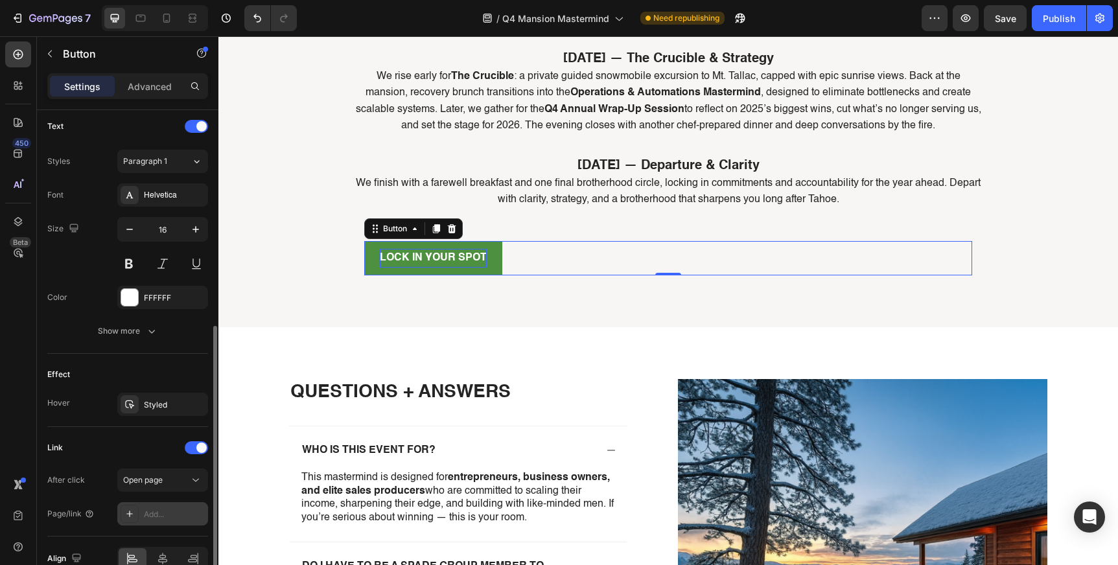
click at [167, 511] on div "Add..." at bounding box center [174, 515] width 61 height 12
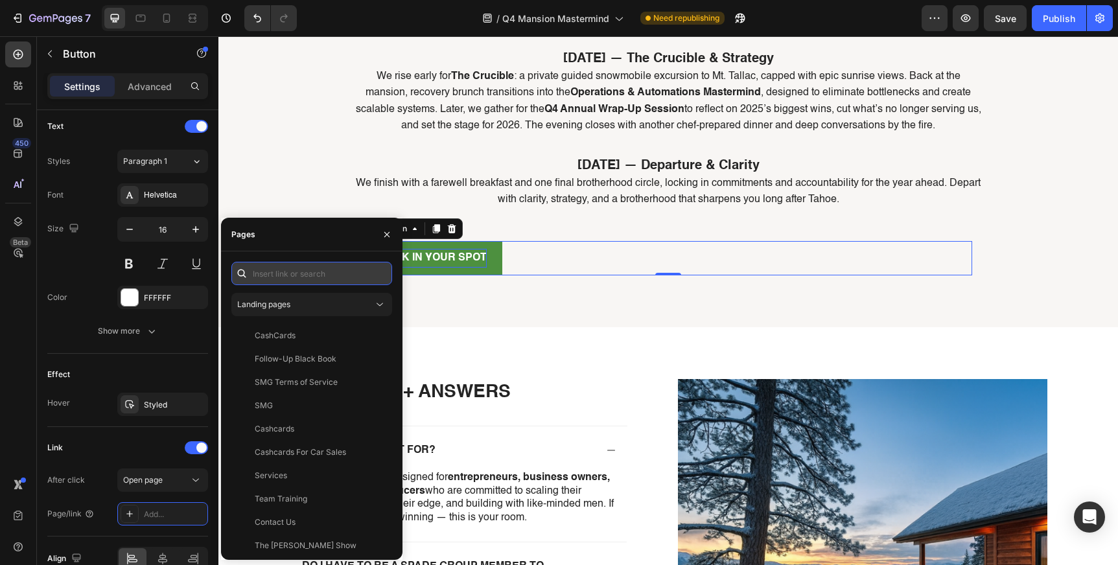
click at [304, 270] on input "text" at bounding box center [311, 273] width 161 height 23
paste input "[URL][DOMAIN_NAME]"
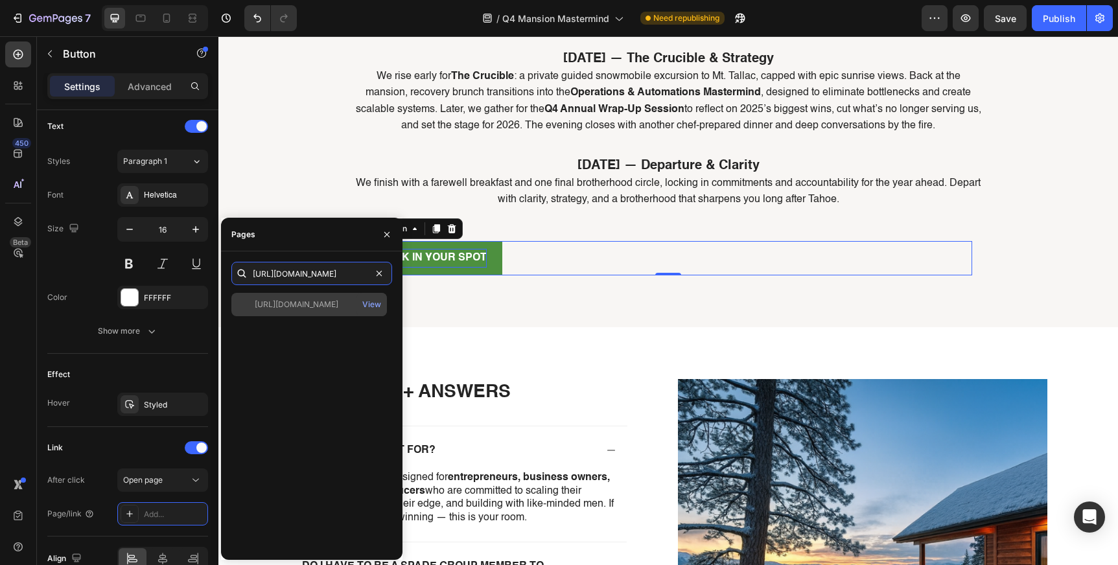
type input "[URL][DOMAIN_NAME]"
click at [318, 301] on div "[URL][DOMAIN_NAME]" at bounding box center [297, 305] width 84 height 12
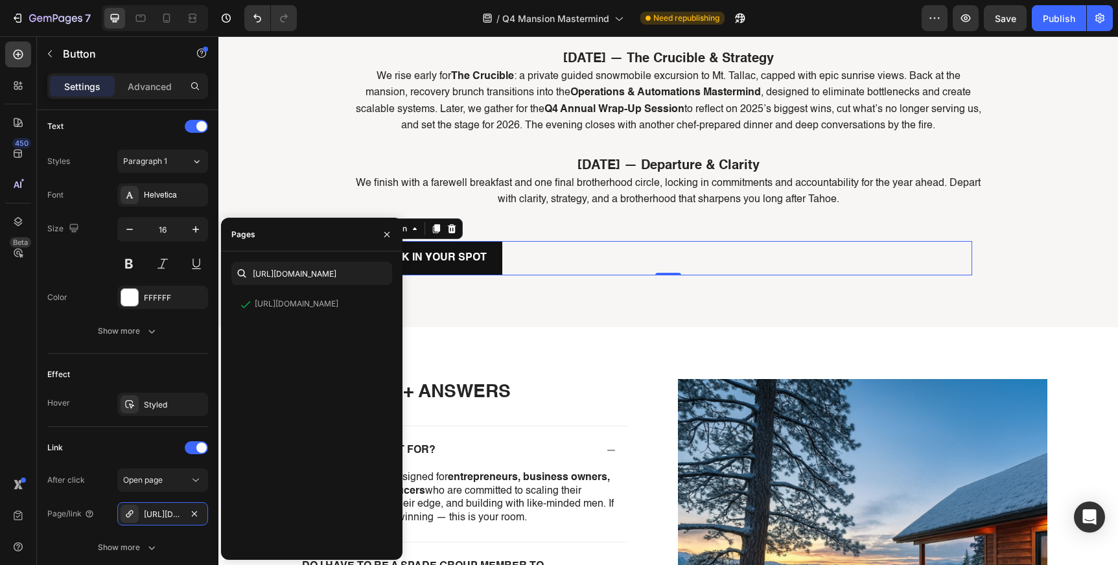
click at [533, 241] on div "LOCK IN YOUR SPOT Button 0" at bounding box center [668, 258] width 608 height 34
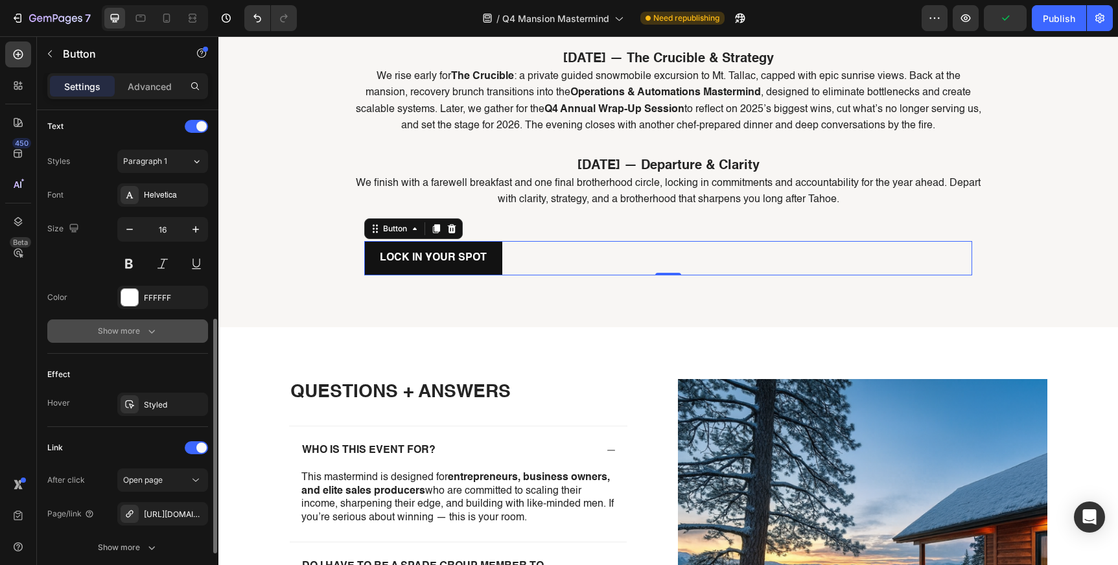
click at [128, 334] on div "Show more" at bounding box center [128, 331] width 60 height 13
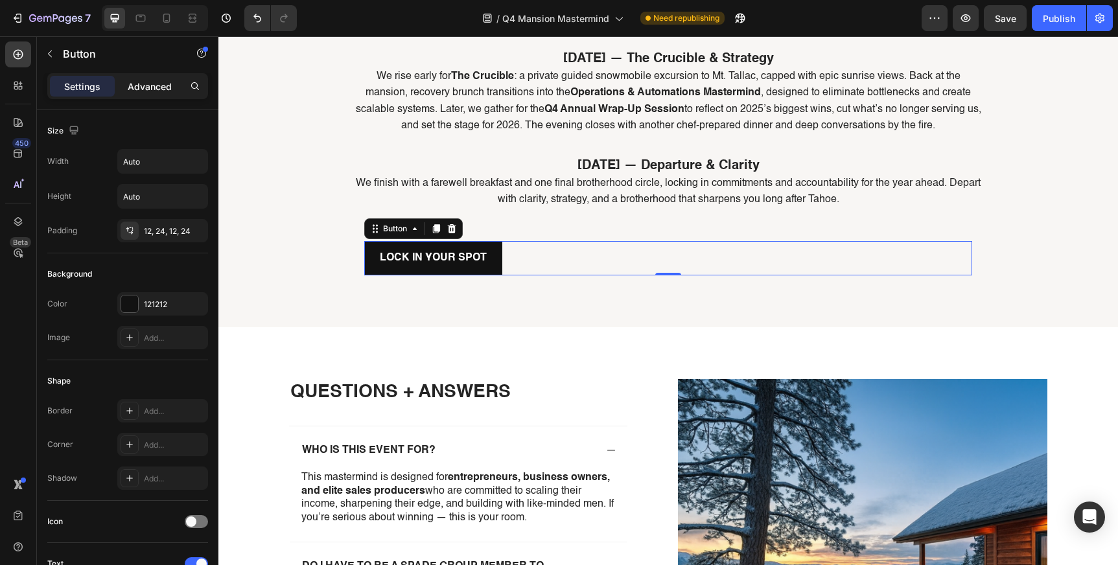
click at [162, 87] on p "Advanced" at bounding box center [150, 87] width 44 height 14
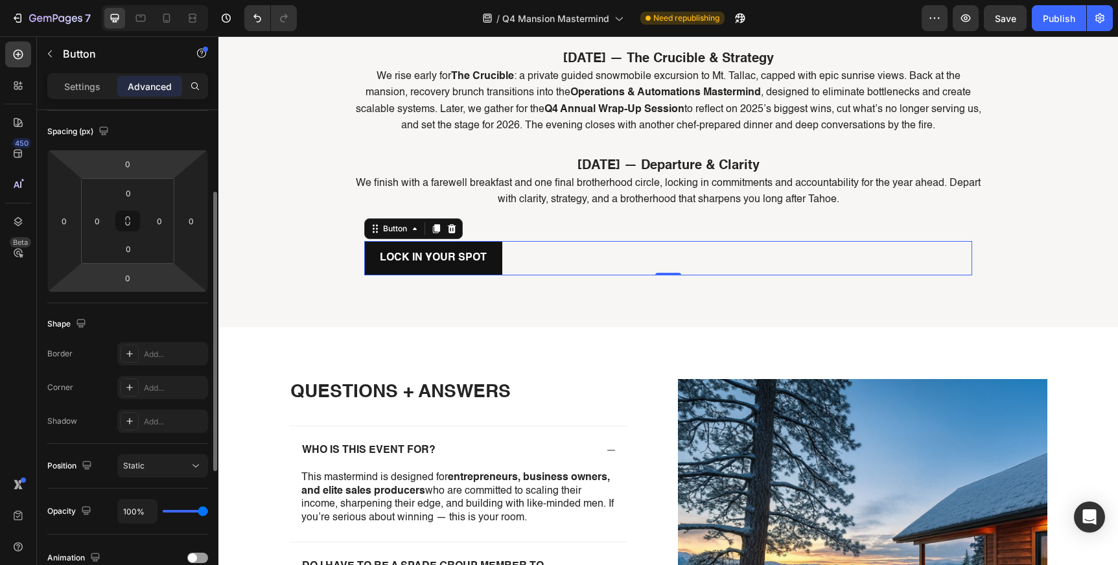
scroll to position [141, 0]
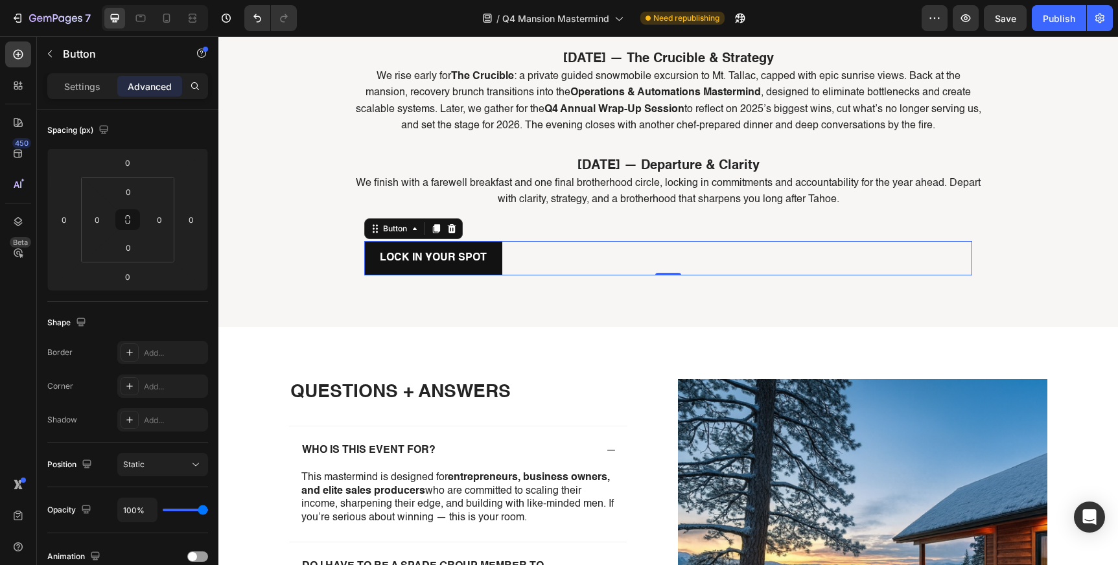
click at [608, 244] on div "LOCK IN YOUR SPOT Button 0" at bounding box center [668, 258] width 608 height 34
click at [90, 86] on p "Settings" at bounding box center [82, 87] width 36 height 14
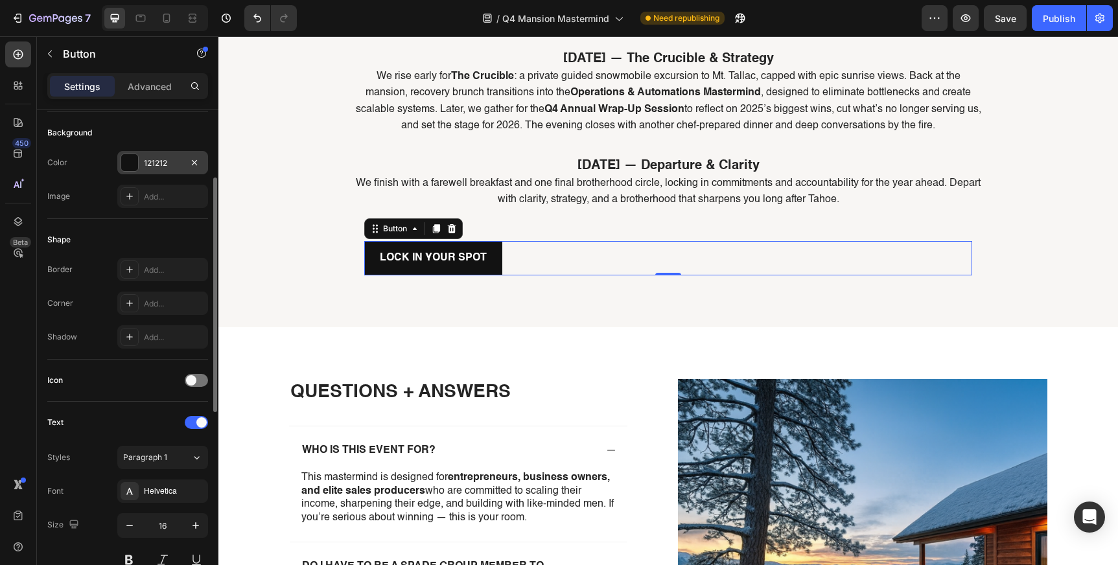
scroll to position [0, 0]
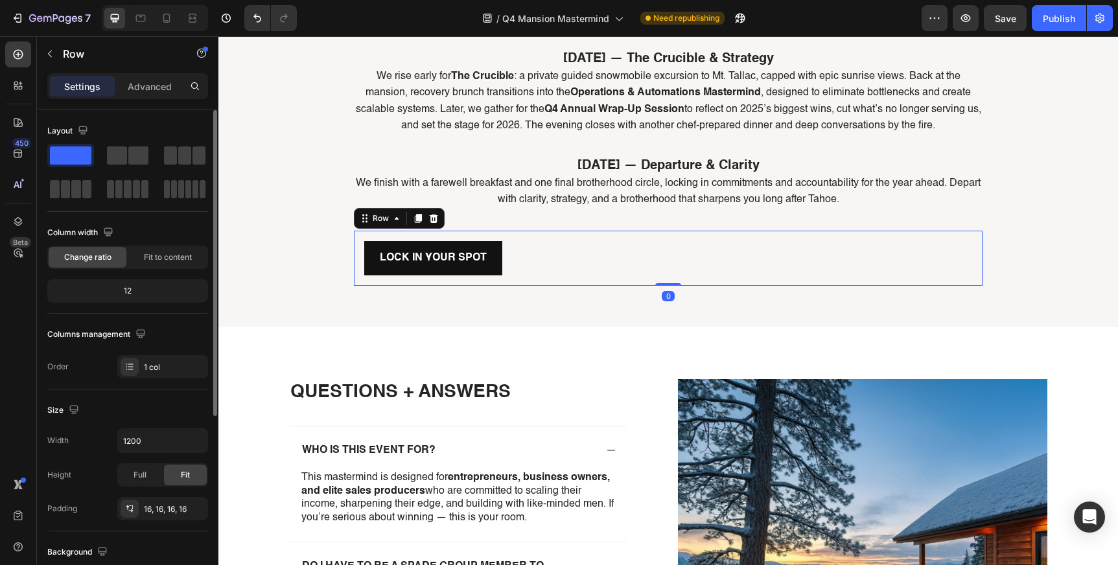
click at [557, 231] on div "LOCK IN YOUR SPOT Button Row 0" at bounding box center [668, 258] width 629 height 55
click at [122, 157] on span at bounding box center [117, 155] width 20 height 18
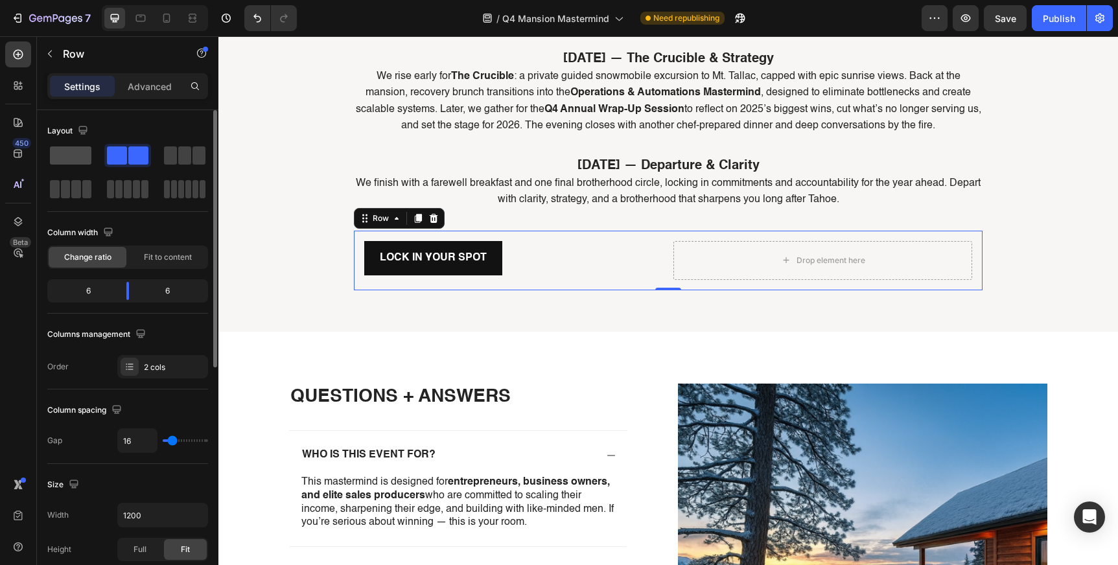
click at [78, 155] on span at bounding box center [70, 155] width 41 height 18
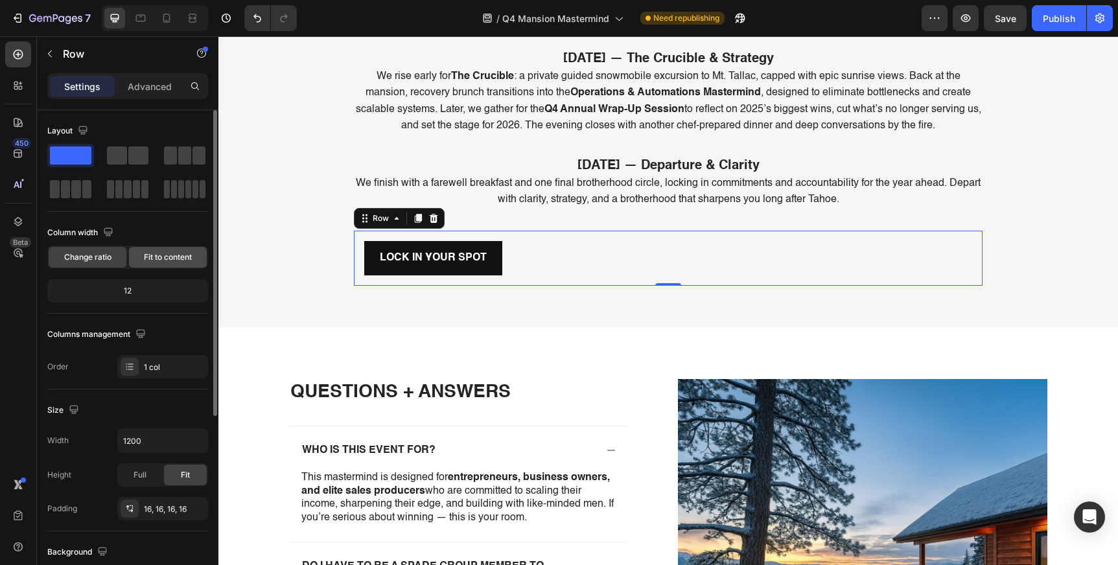
click at [160, 248] on div "Fit to content" at bounding box center [168, 257] width 78 height 21
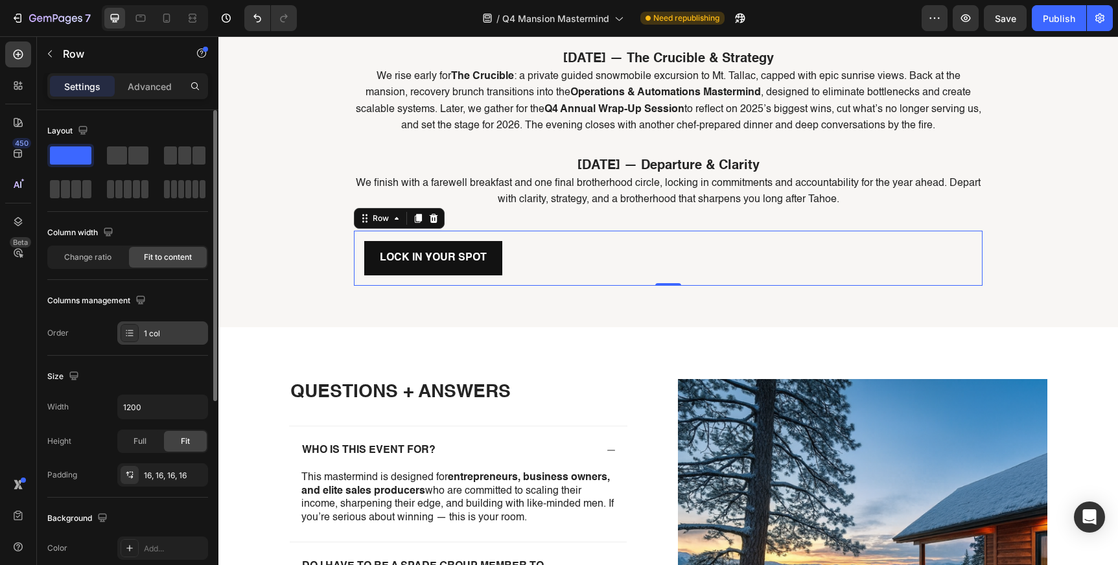
click at [160, 334] on div "1 col" at bounding box center [174, 334] width 61 height 12
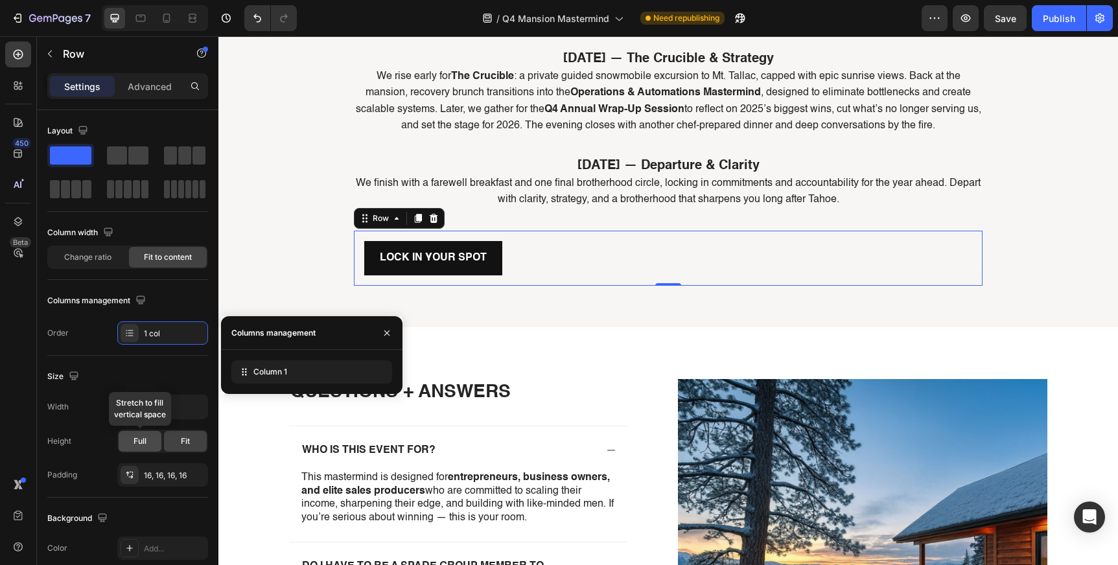
click at [154, 432] on div "Full" at bounding box center [140, 441] width 43 height 21
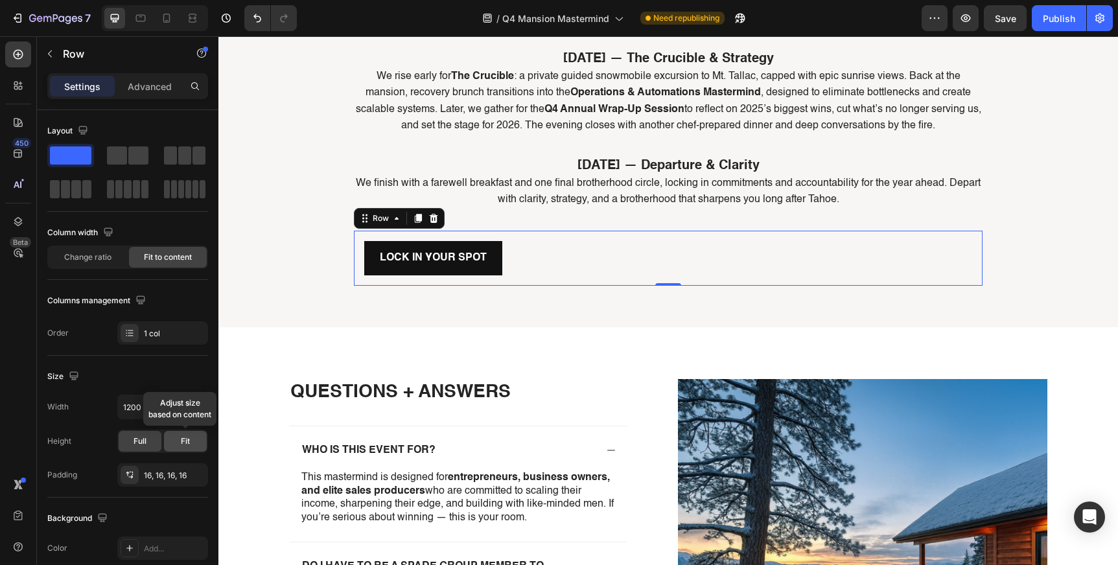
click at [182, 438] on span "Fit" at bounding box center [185, 442] width 9 height 12
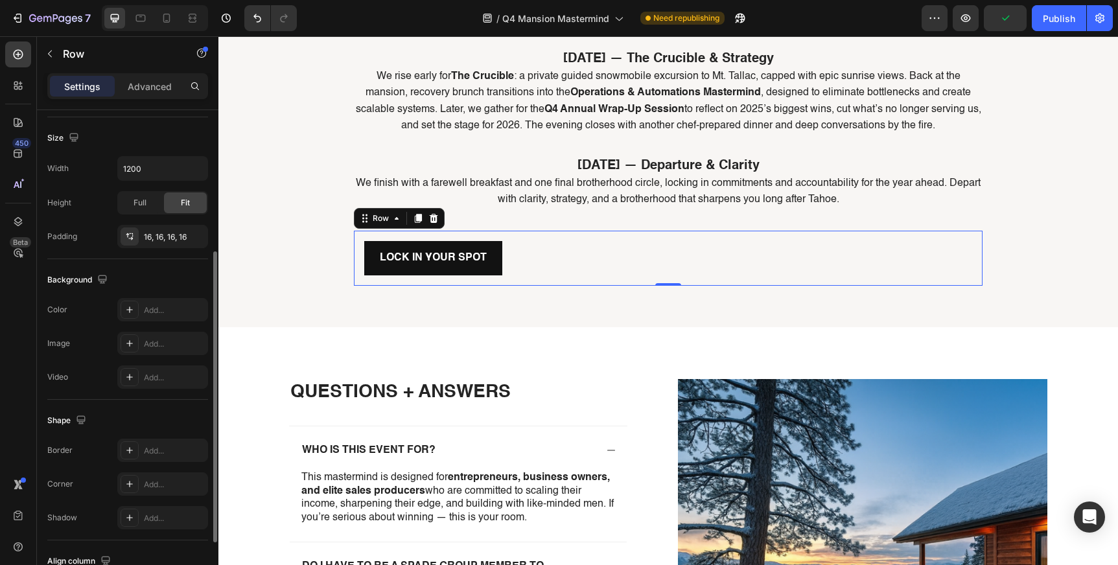
scroll to position [338, 0]
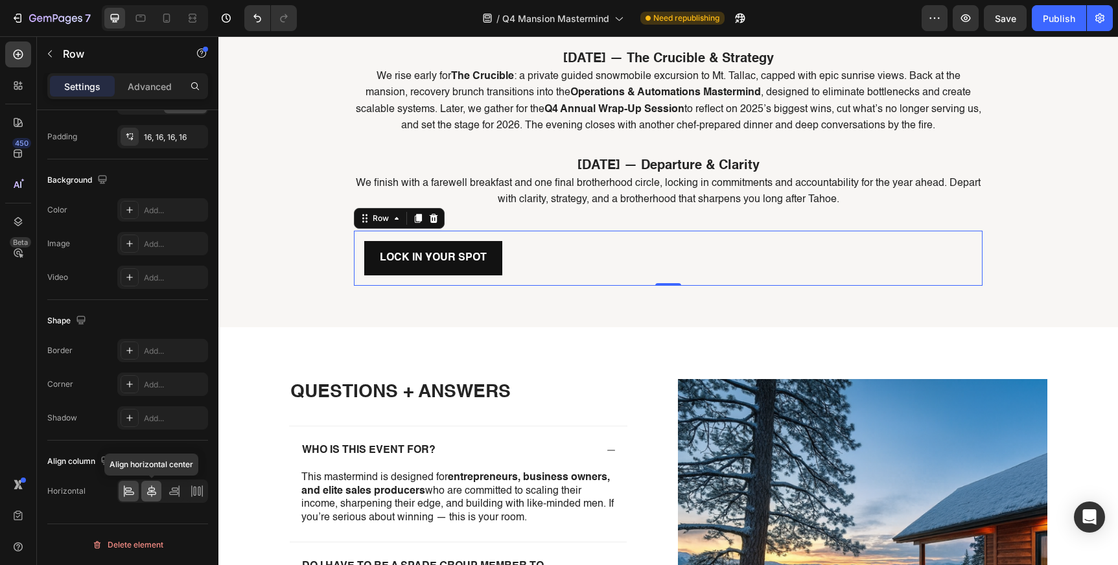
click at [155, 491] on icon at bounding box center [151, 492] width 9 height 12
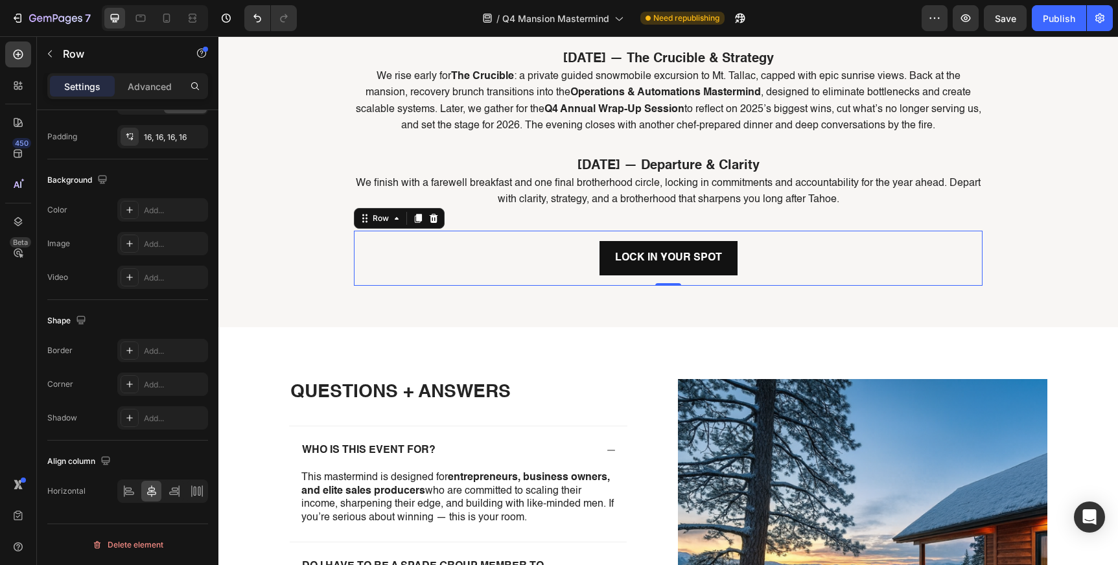
click at [637, 231] on div "LOCK IN YOUR SPOT Button Row 0" at bounding box center [668, 258] width 629 height 55
click at [637, 253] on strong "LOCK IN YOUR SPOT" at bounding box center [668, 258] width 107 height 10
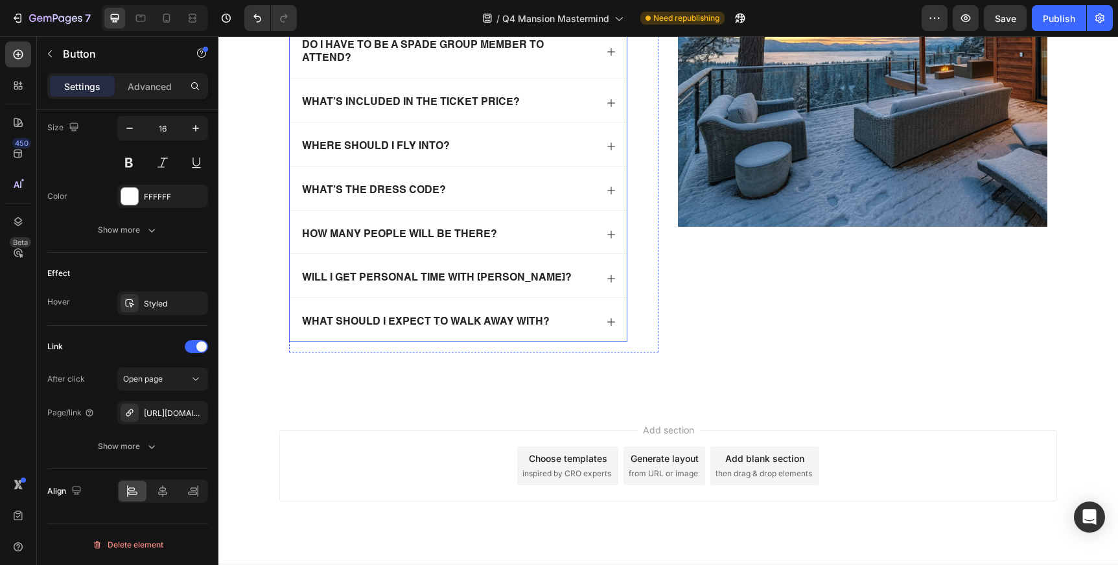
scroll to position [3729, 0]
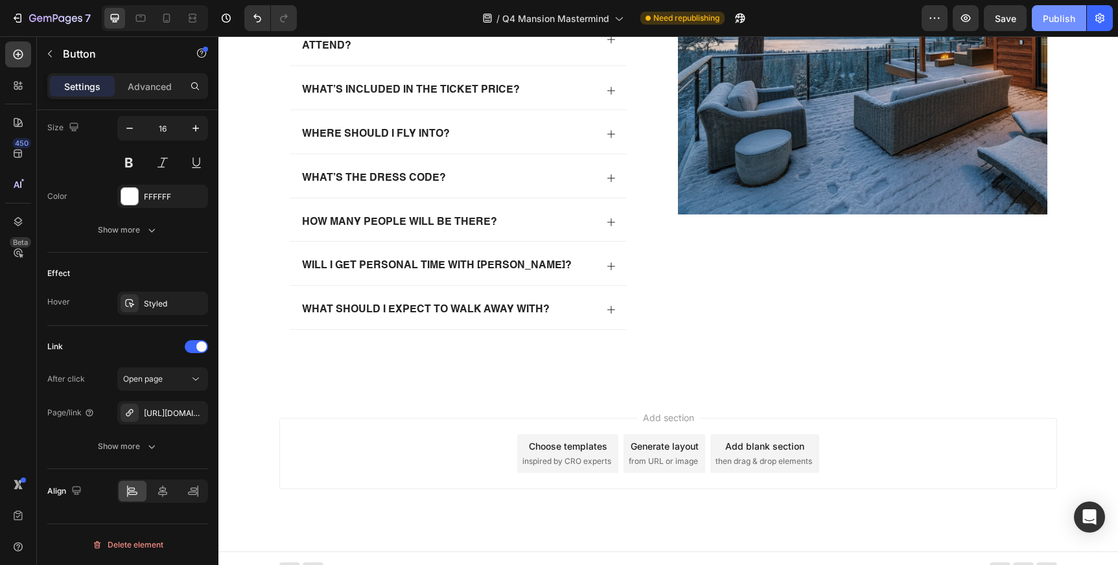
click at [1060, 19] on div "Publish" at bounding box center [1059, 19] width 32 height 14
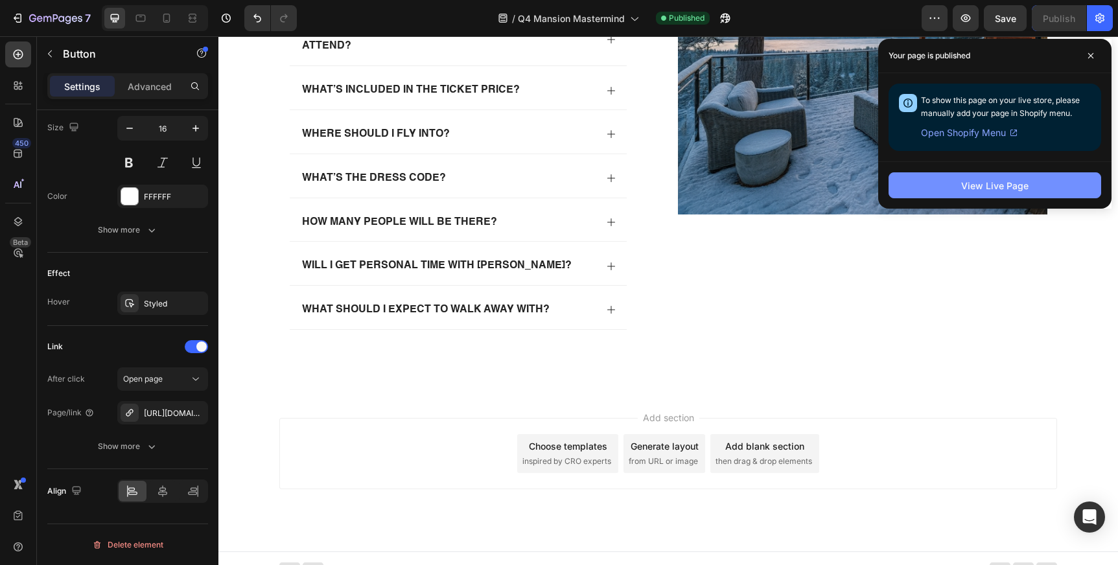
click at [994, 187] on div "View Live Page" at bounding box center [994, 186] width 67 height 14
